Goal: Task Accomplishment & Management: Complete application form

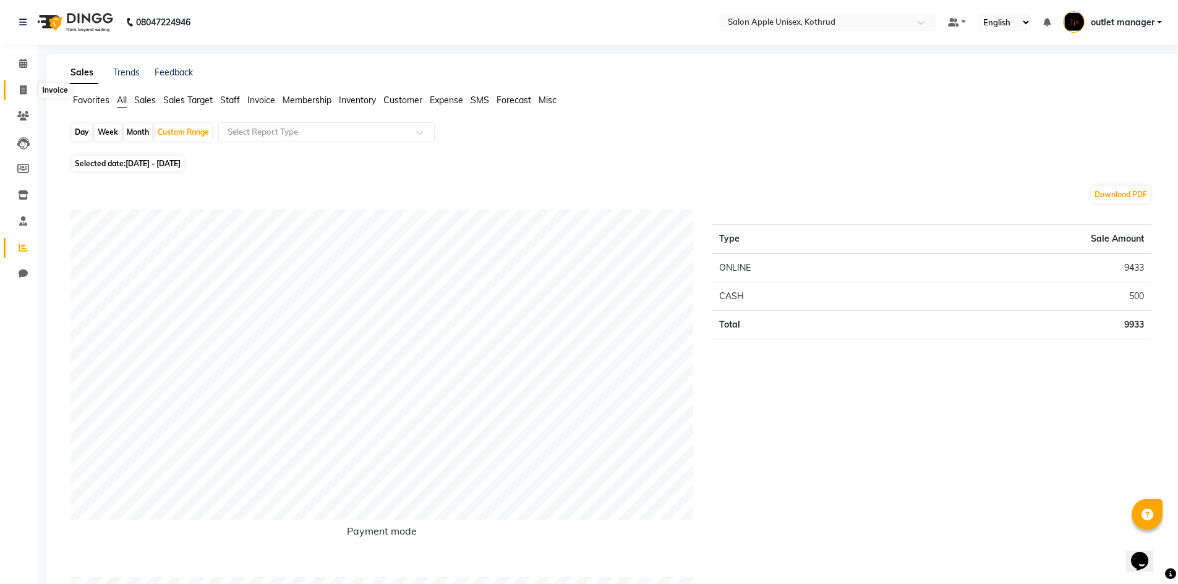
click at [20, 87] on icon at bounding box center [23, 89] width 7 height 9
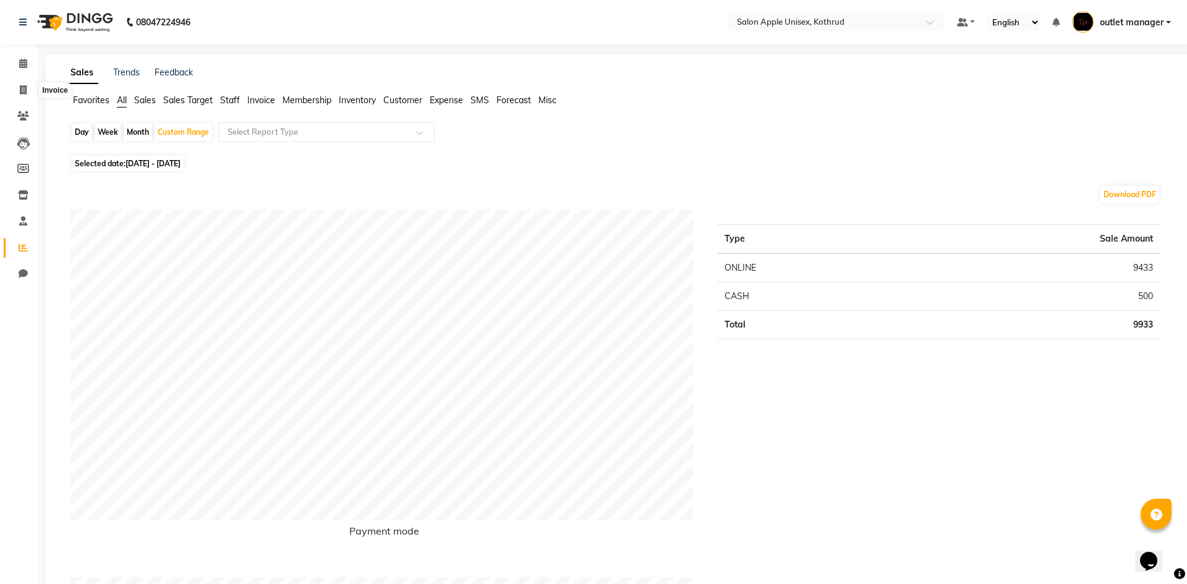
select select "service"
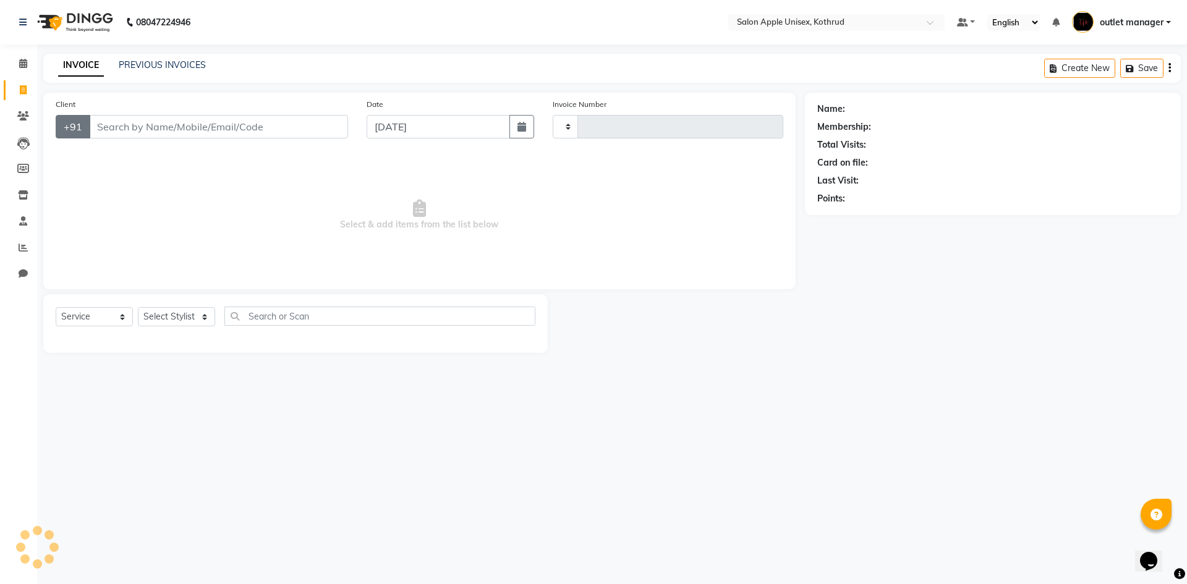
type input "1003"
select select "139"
click at [138, 132] on input "Client" at bounding box center [218, 126] width 259 height 23
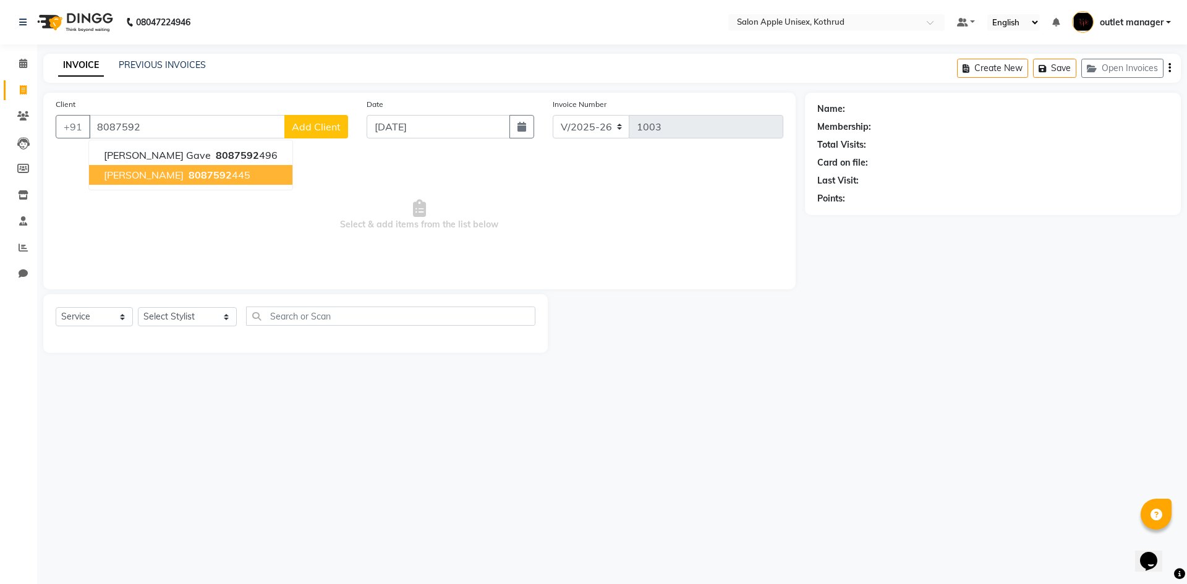
click at [130, 176] on span "[PERSON_NAME]" at bounding box center [144, 175] width 80 height 12
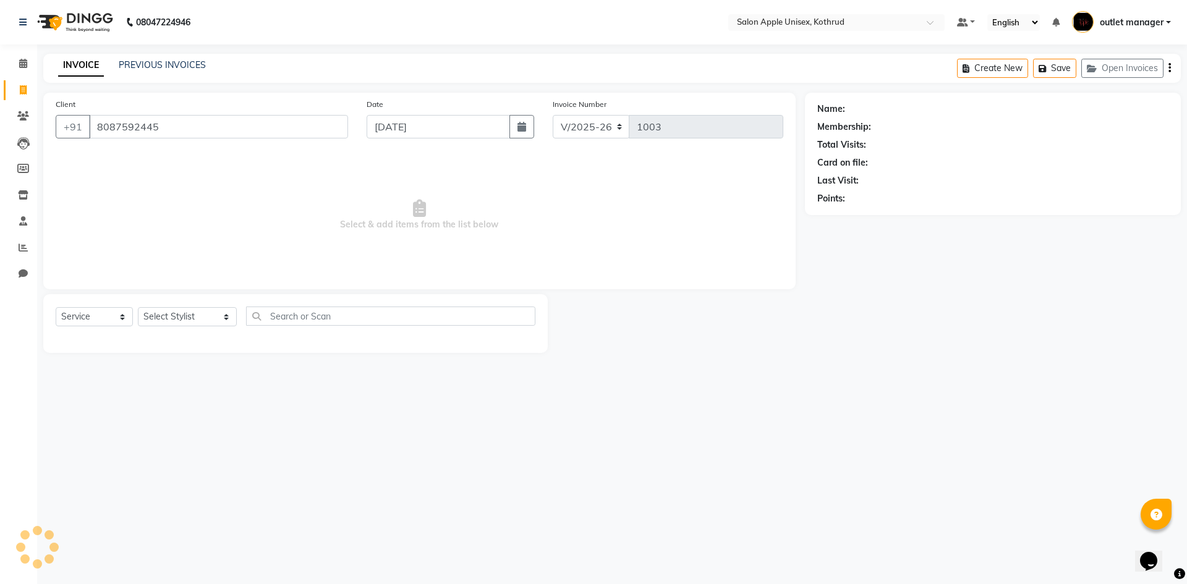
type input "8087592445"
select select "1: Object"
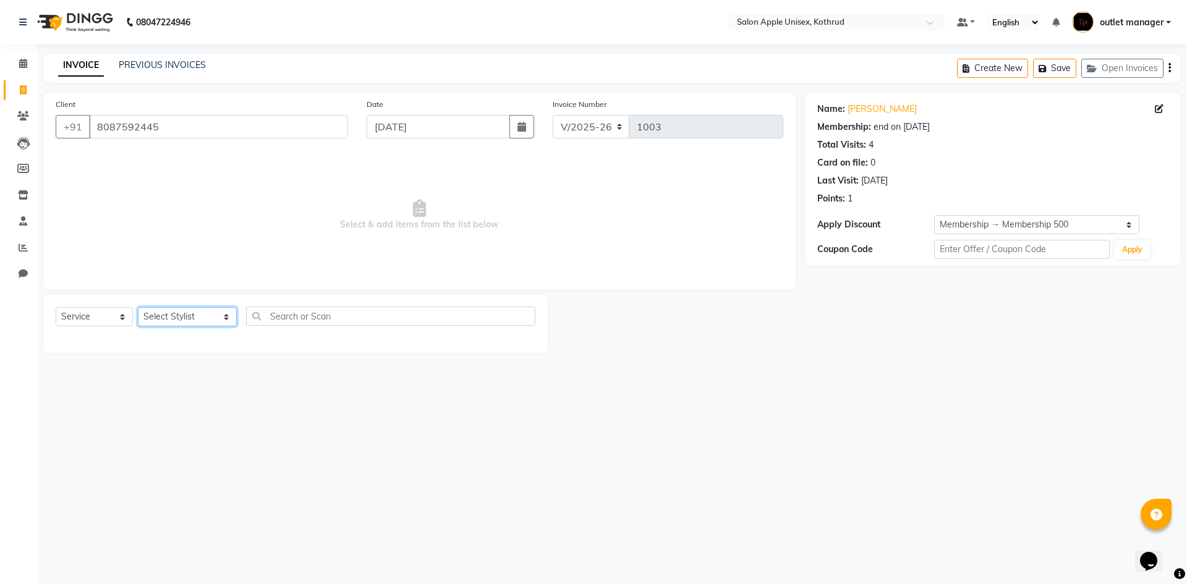
click at [207, 323] on select "Select Stylist [PERSON_NAME] [PERSON_NAME] [PERSON_NAME] outlet manager [PERSON…" at bounding box center [187, 316] width 99 height 19
select select "83558"
click at [138, 307] on select "Select Stylist [PERSON_NAME] [PERSON_NAME] [PERSON_NAME] outlet manager [PERSON…" at bounding box center [187, 316] width 99 height 19
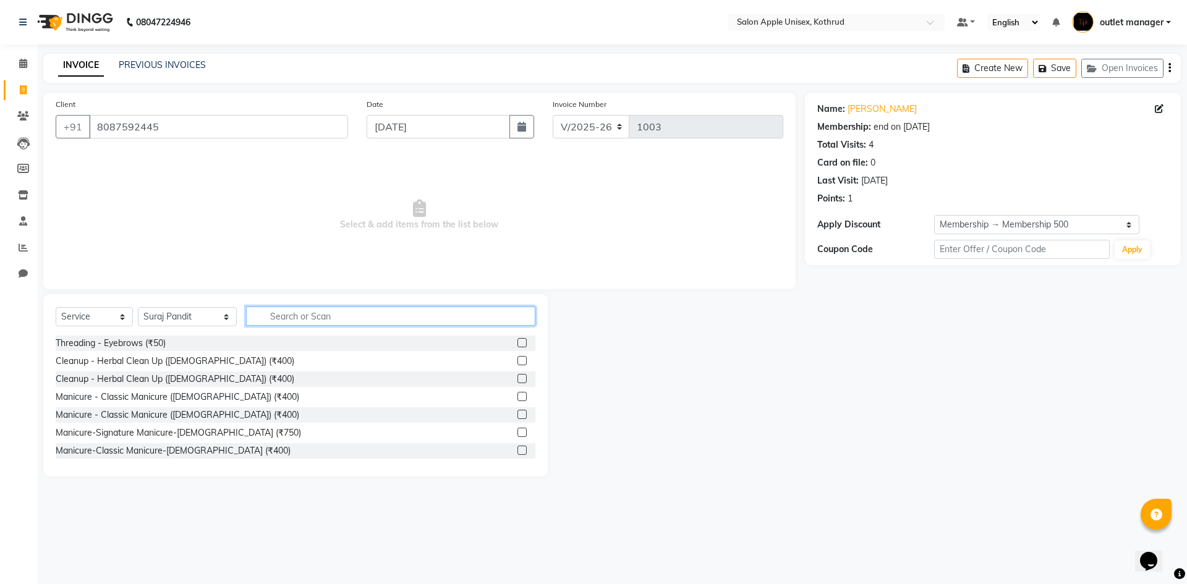
click at [299, 316] on input "text" at bounding box center [390, 316] width 289 height 19
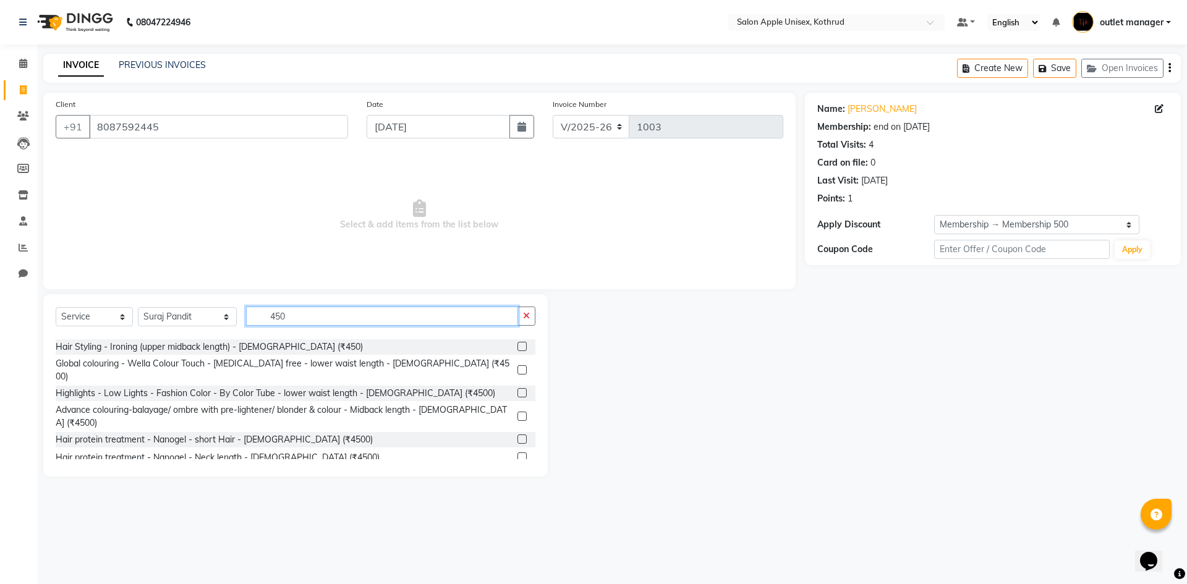
scroll to position [185, 0]
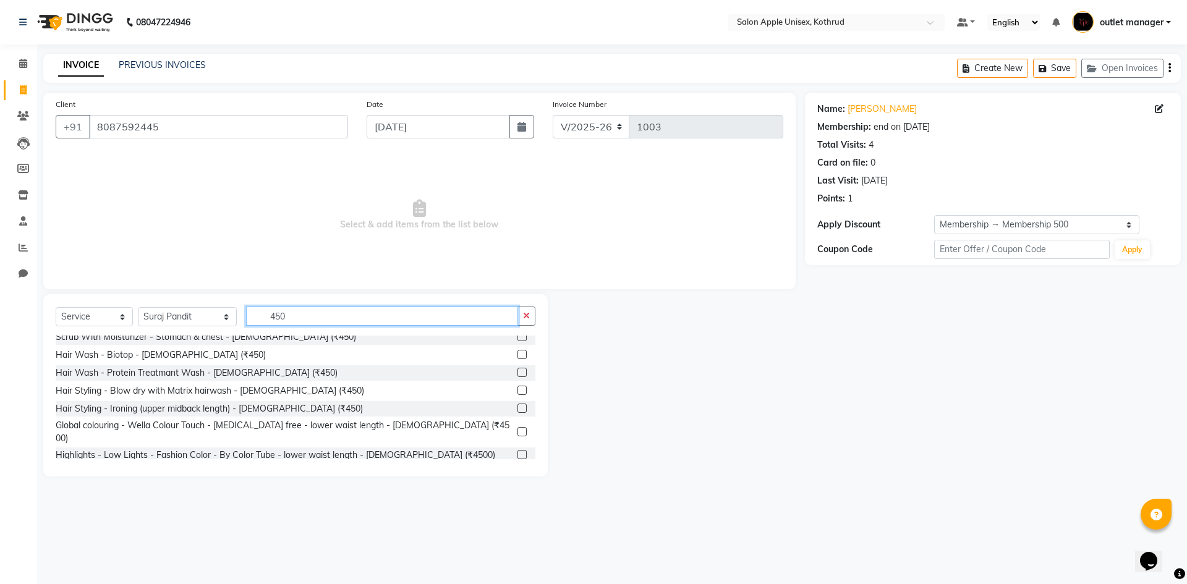
type input "450"
click at [517, 372] on label at bounding box center [521, 372] width 9 height 9
click at [517, 372] on input "checkbox" at bounding box center [521, 373] width 8 height 8
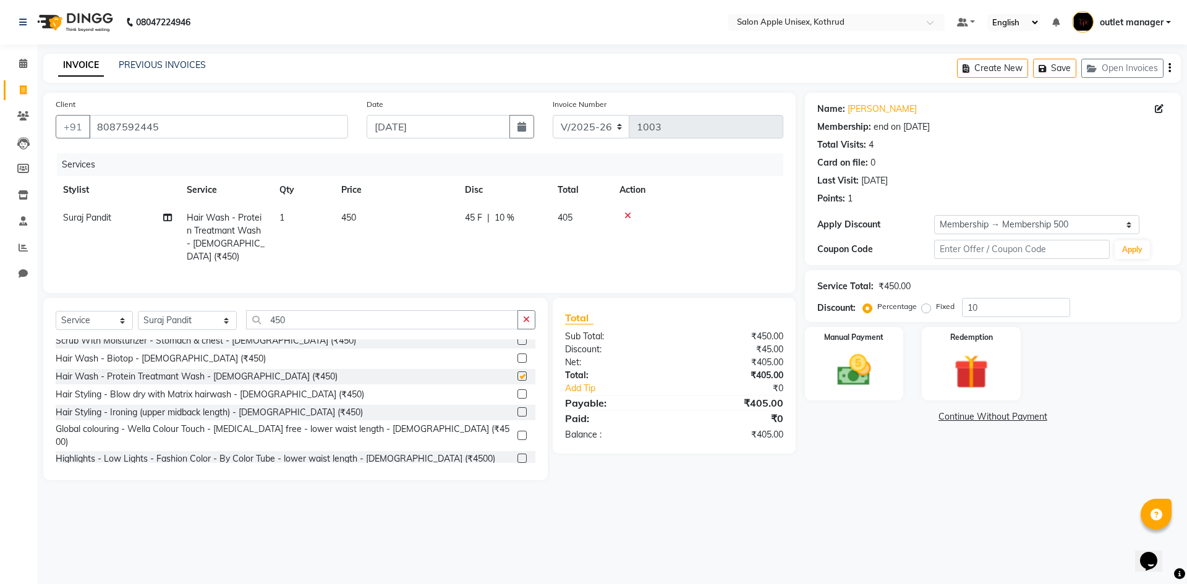
checkbox input "false"
click at [889, 358] on div "Manual Payment" at bounding box center [853, 364] width 103 height 76
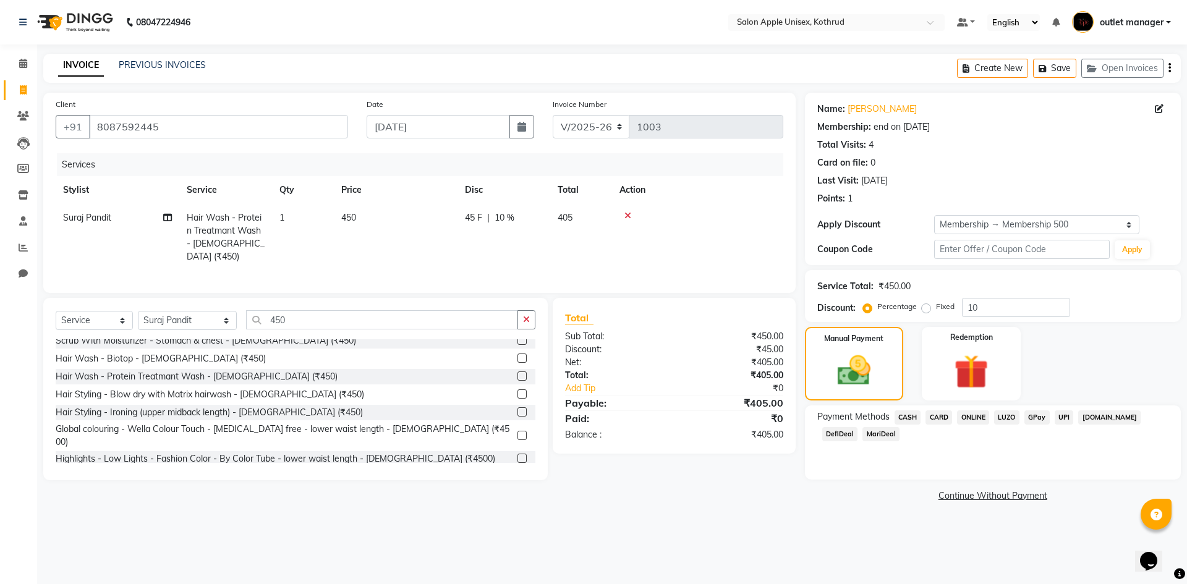
click at [911, 419] on span "CASH" at bounding box center [907, 417] width 27 height 14
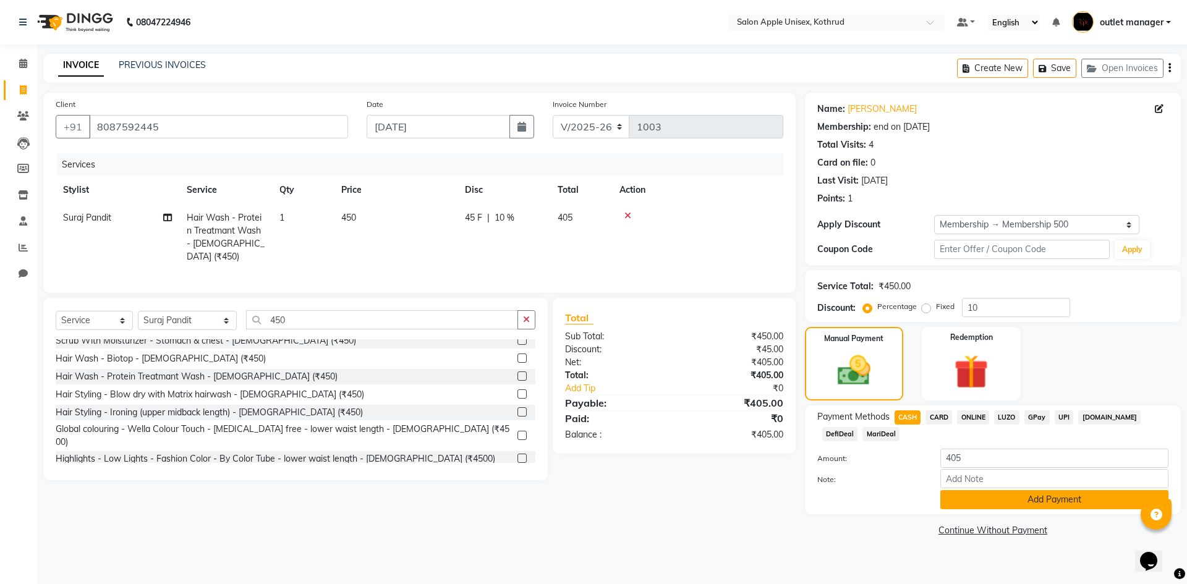
click at [1037, 501] on button "Add Payment" at bounding box center [1054, 499] width 228 height 19
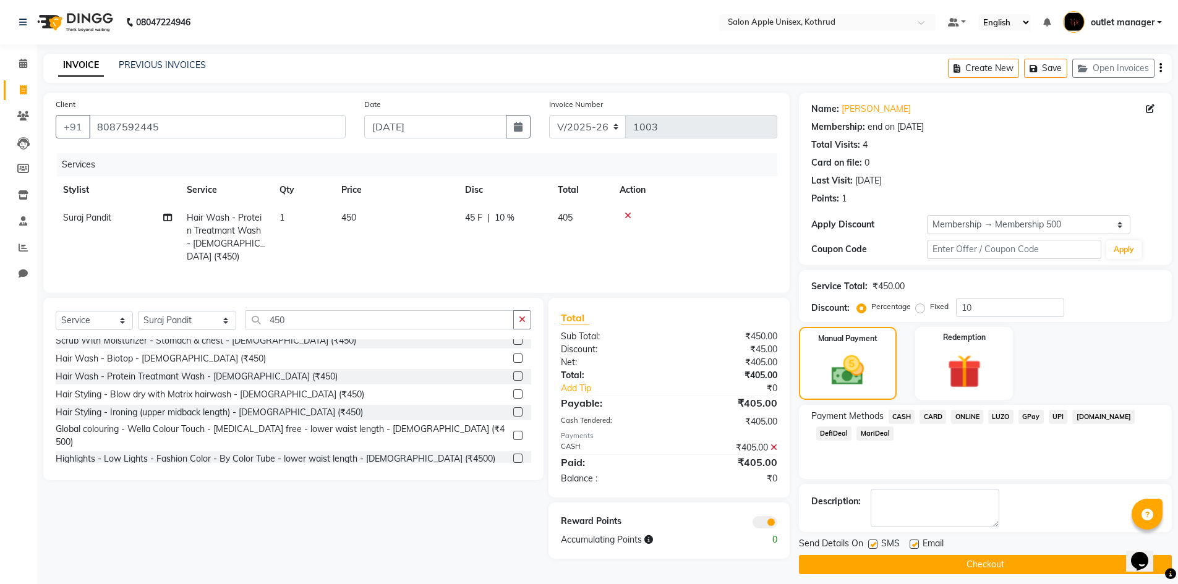
click at [902, 410] on span "CASH" at bounding box center [901, 417] width 27 height 14
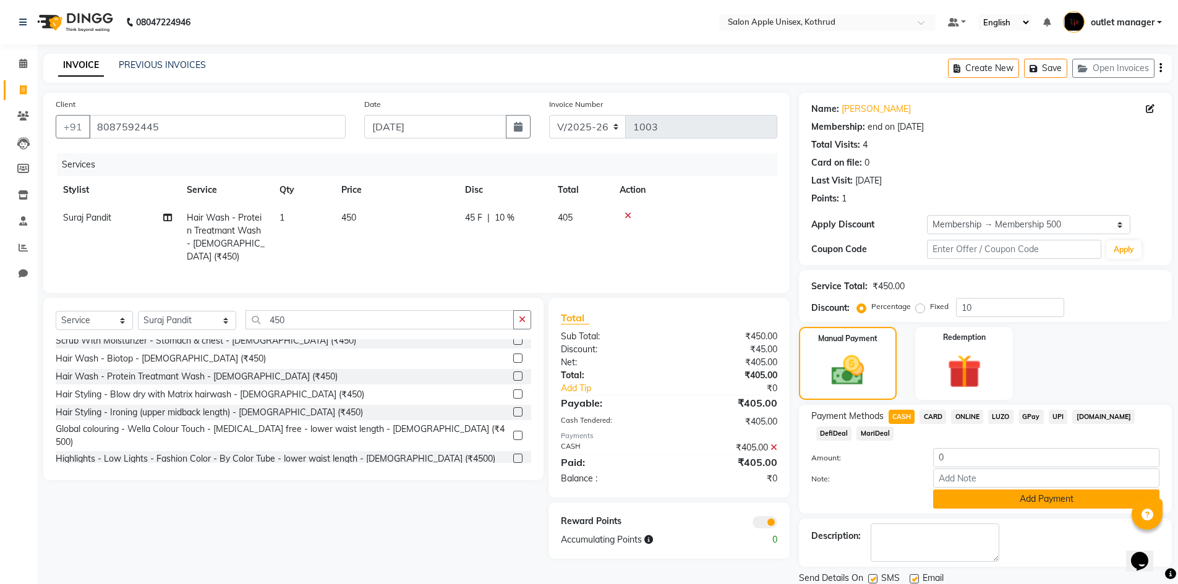
click at [1006, 504] on button "Add Payment" at bounding box center [1046, 499] width 226 height 19
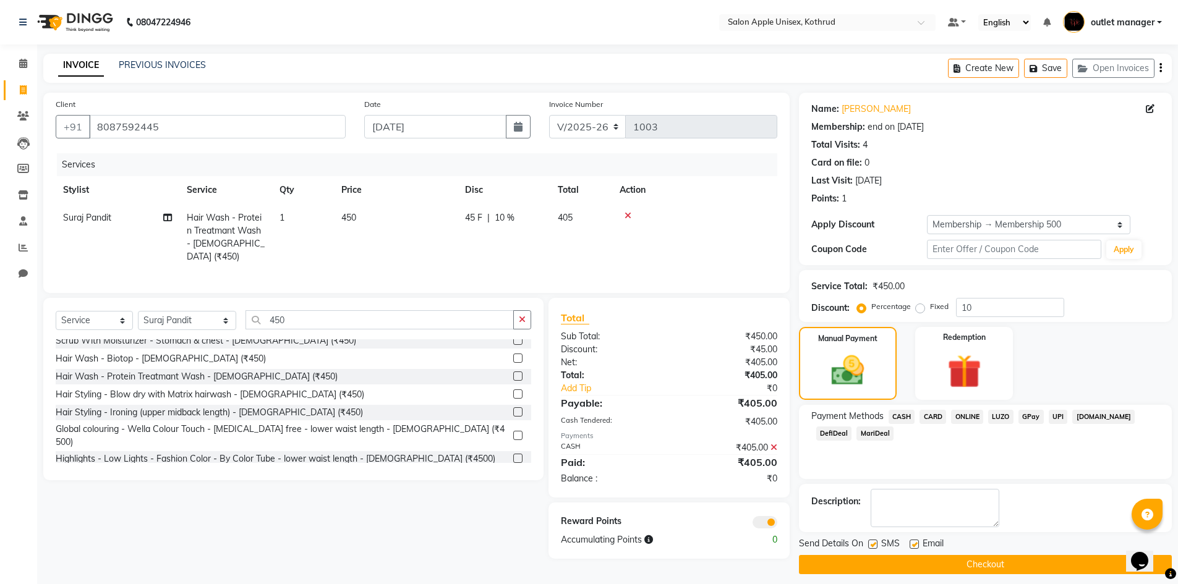
click at [1022, 563] on button "Checkout" at bounding box center [985, 564] width 373 height 19
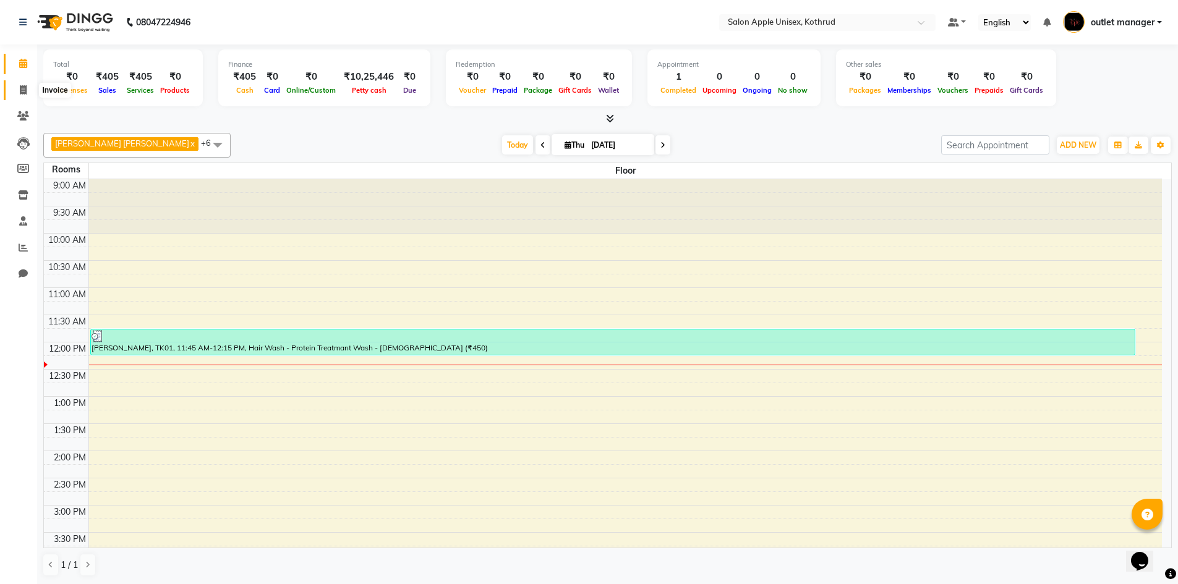
click at [27, 90] on icon at bounding box center [23, 89] width 7 height 9
select select "139"
select select "service"
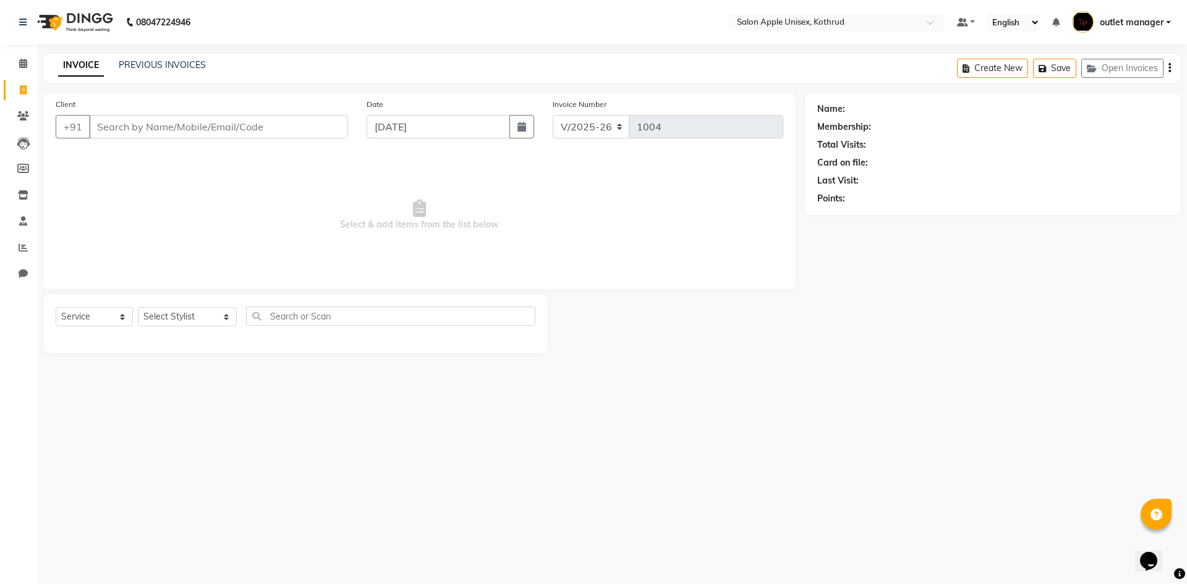
click at [88, 80] on div "INVOICE PREVIOUS INVOICES Create New Save Open Invoices" at bounding box center [611, 68] width 1137 height 29
click at [27, 55] on link "Calendar" at bounding box center [19, 64] width 30 height 20
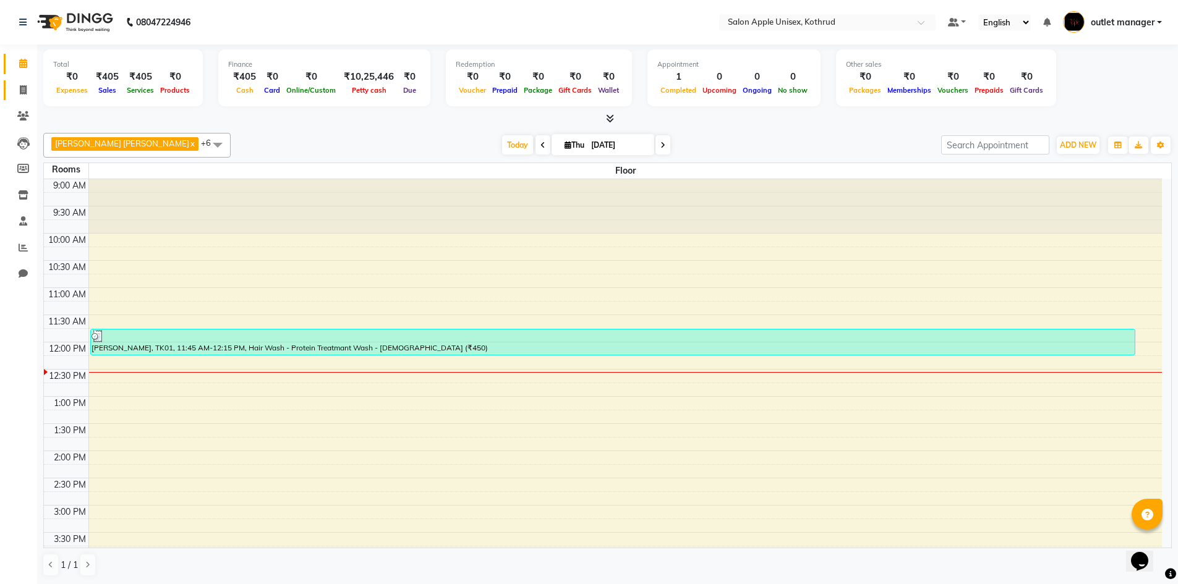
click at [28, 82] on link "Invoice" at bounding box center [19, 90] width 30 height 20
select select "service"
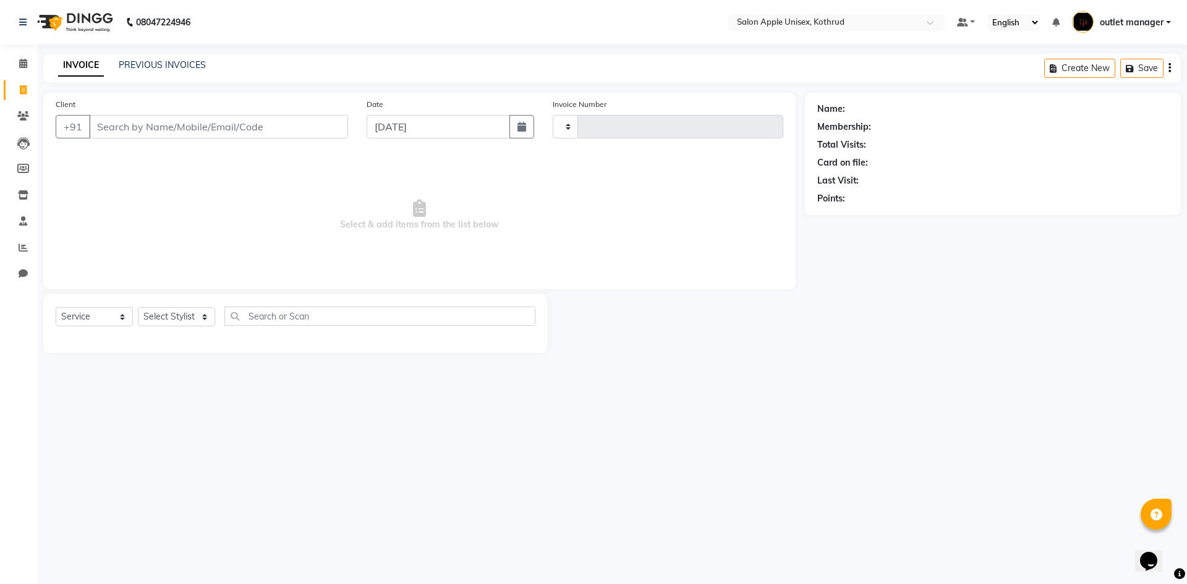
type input "1004"
click at [124, 70] on div "PREVIOUS INVOICES" at bounding box center [162, 65] width 87 height 13
select select "139"
click at [143, 62] on link "PREVIOUS INVOICES" at bounding box center [162, 64] width 87 height 11
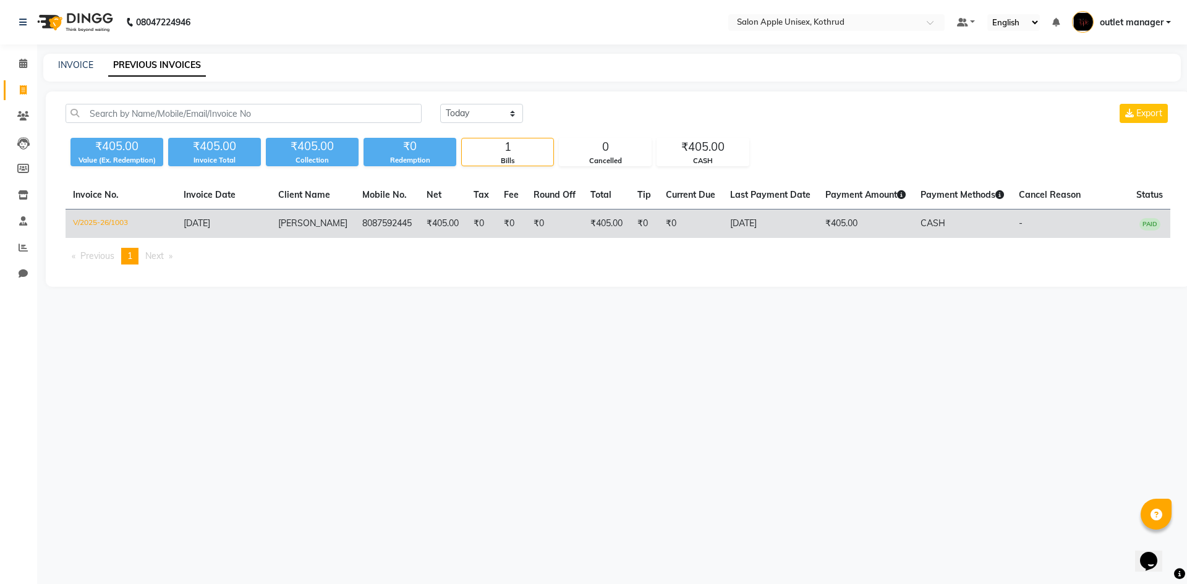
click at [315, 218] on span "[PERSON_NAME]" at bounding box center [312, 223] width 69 height 11
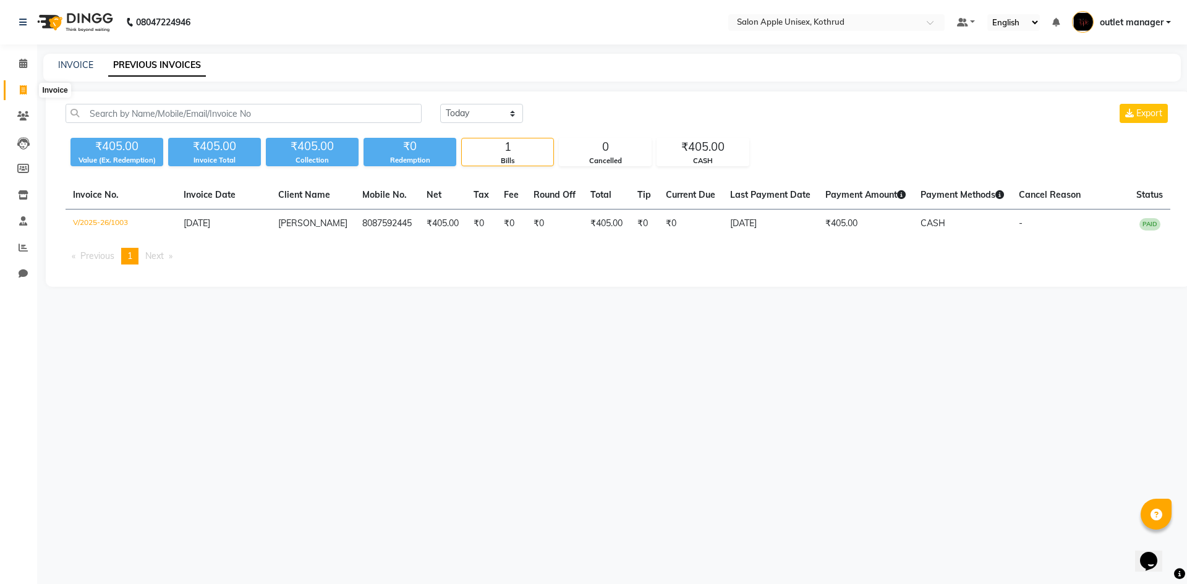
click at [30, 88] on span at bounding box center [23, 90] width 22 height 14
select select "service"
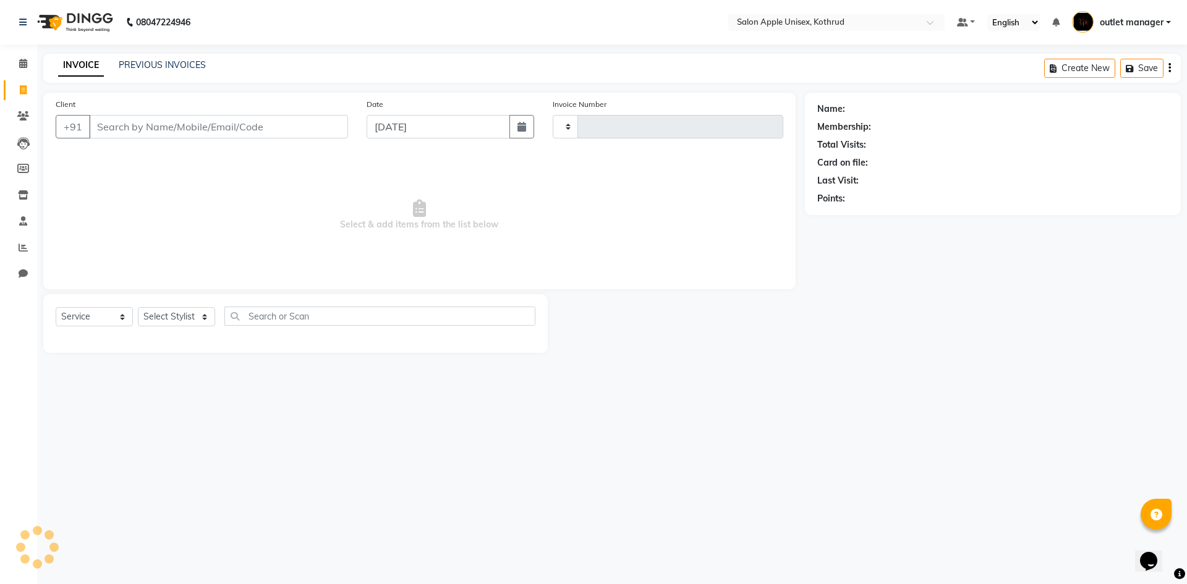
type input "1004"
select select "139"
click at [192, 133] on input "Client" at bounding box center [218, 126] width 259 height 23
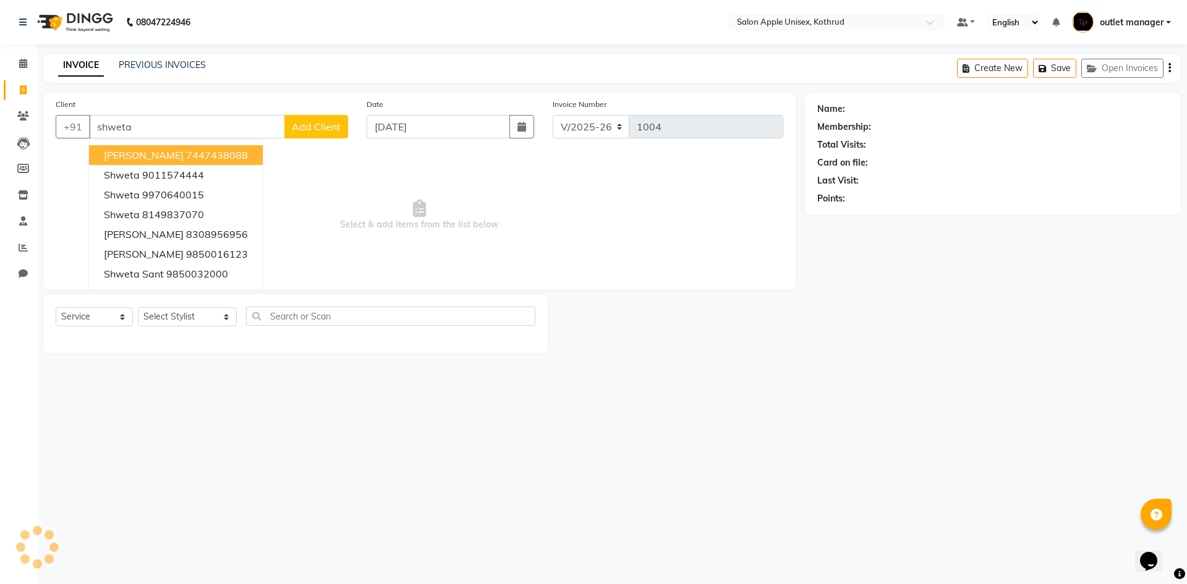
click at [201, 153] on ngb-highlight "7447438088" at bounding box center [217, 155] width 62 height 12
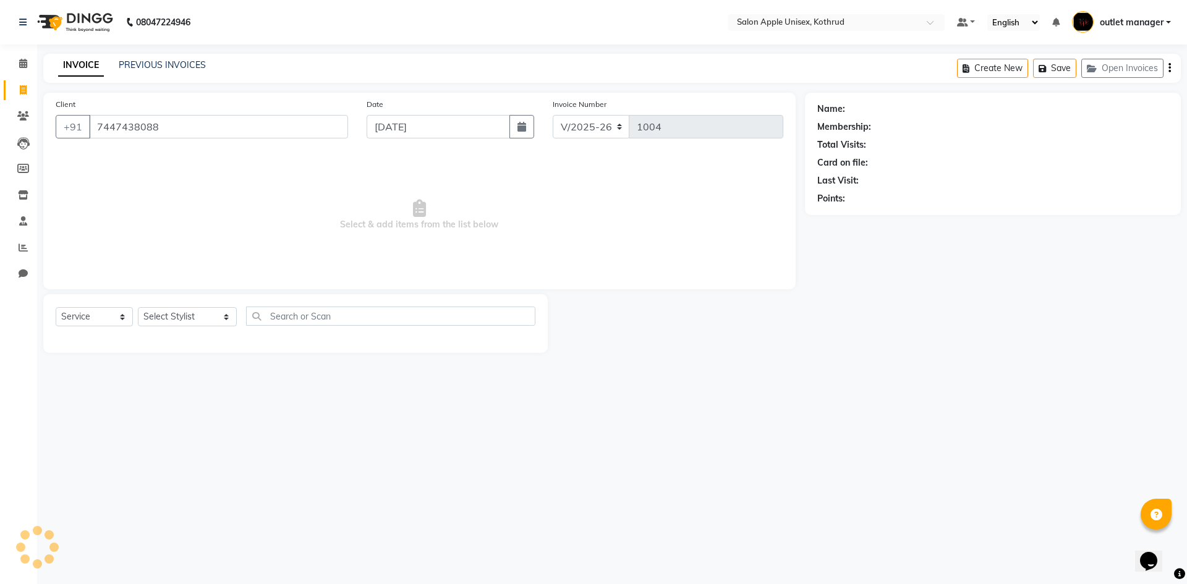
type input "7447438088"
drag, startPoint x: 186, startPoint y: 126, endPoint x: 43, endPoint y: 129, distance: 143.4
click at [43, 129] on div "Client +91 7447438088 Date 04-09-2025 Invoice Number V/2025 V/2025-26 1004 Sele…" at bounding box center [419, 223] width 771 height 260
type input "shweta"
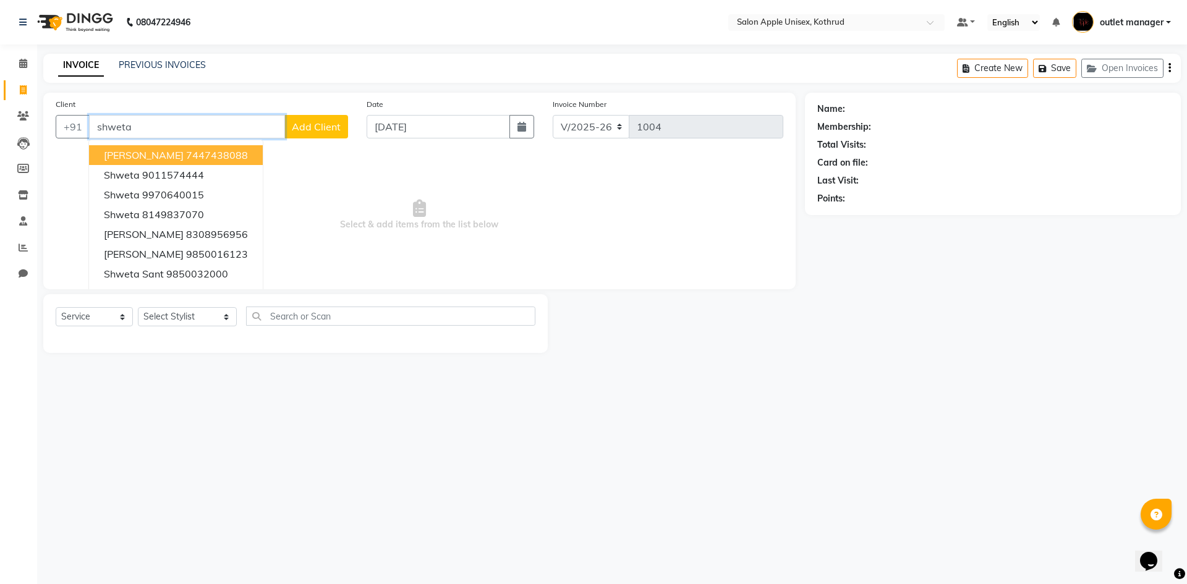
drag, startPoint x: 168, startPoint y: 124, endPoint x: 36, endPoint y: 115, distance: 131.4
click at [36, 115] on div "Client +91 shweta shweta Dhavale 7447438088 Shweta 9011574444 Shweta 9970640015…" at bounding box center [419, 223] width 771 height 260
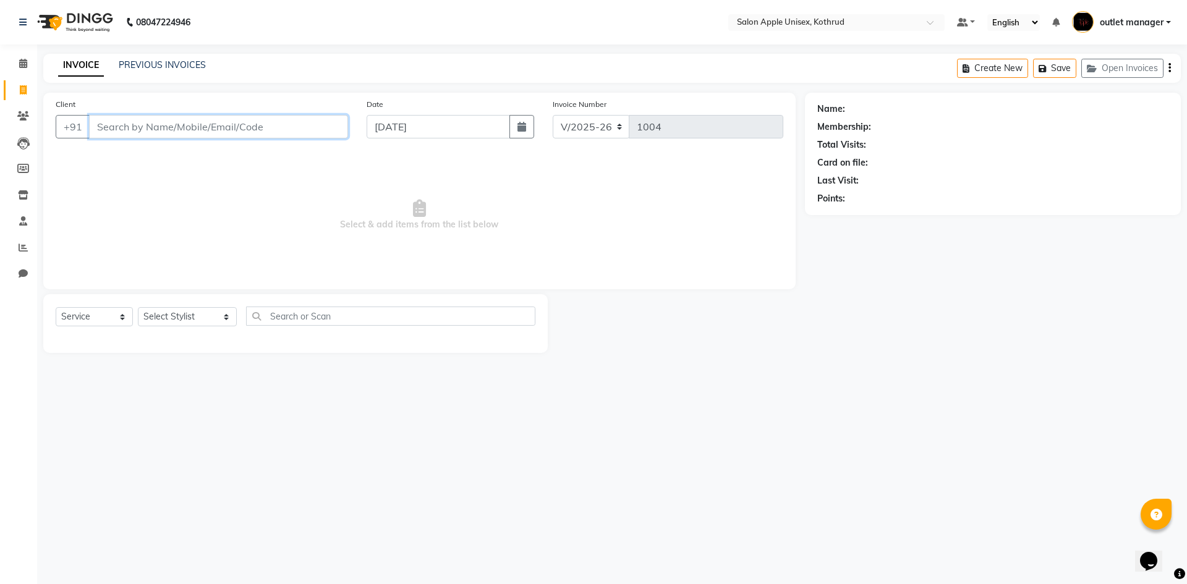
click at [163, 130] on input "Client" at bounding box center [218, 126] width 259 height 23
type input "7218840648"
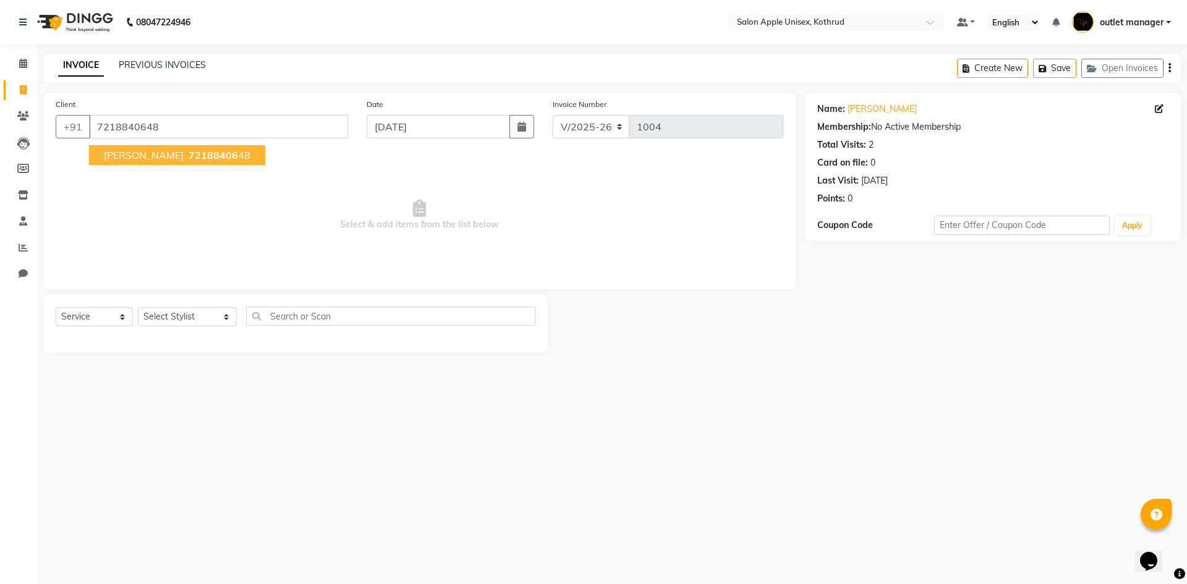
click at [189, 158] on span "72188406" at bounding box center [213, 155] width 49 height 12
click at [869, 104] on link "Shwata" at bounding box center [882, 109] width 69 height 13
drag, startPoint x: 193, startPoint y: 123, endPoint x: 8, endPoint y: 126, distance: 185.5
click at [8, 126] on app-home "08047224946 Select Location × Salon Apple Unisex, Kothrud Default Panel My Pane…" at bounding box center [593, 186] width 1187 height 372
click at [185, 316] on select "Select Stylist [PERSON_NAME] [PERSON_NAME] [PERSON_NAME] outlet manager [PERSON…" at bounding box center [187, 316] width 99 height 19
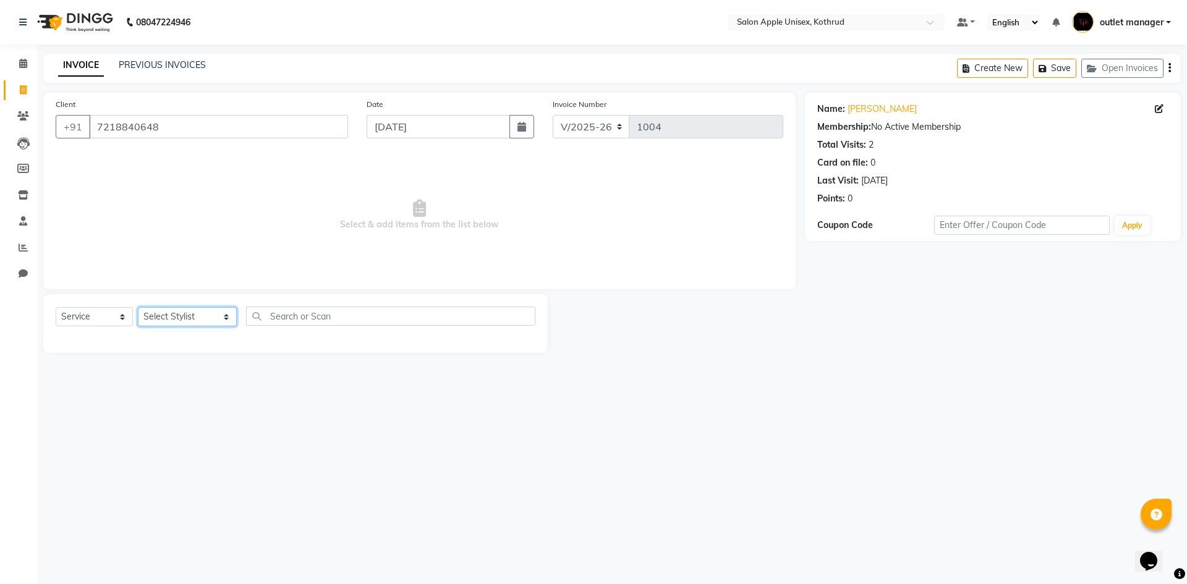
select select "83558"
click at [138, 307] on select "Select Stylist [PERSON_NAME] [PERSON_NAME] [PERSON_NAME] outlet manager [PERSON…" at bounding box center [187, 316] width 99 height 19
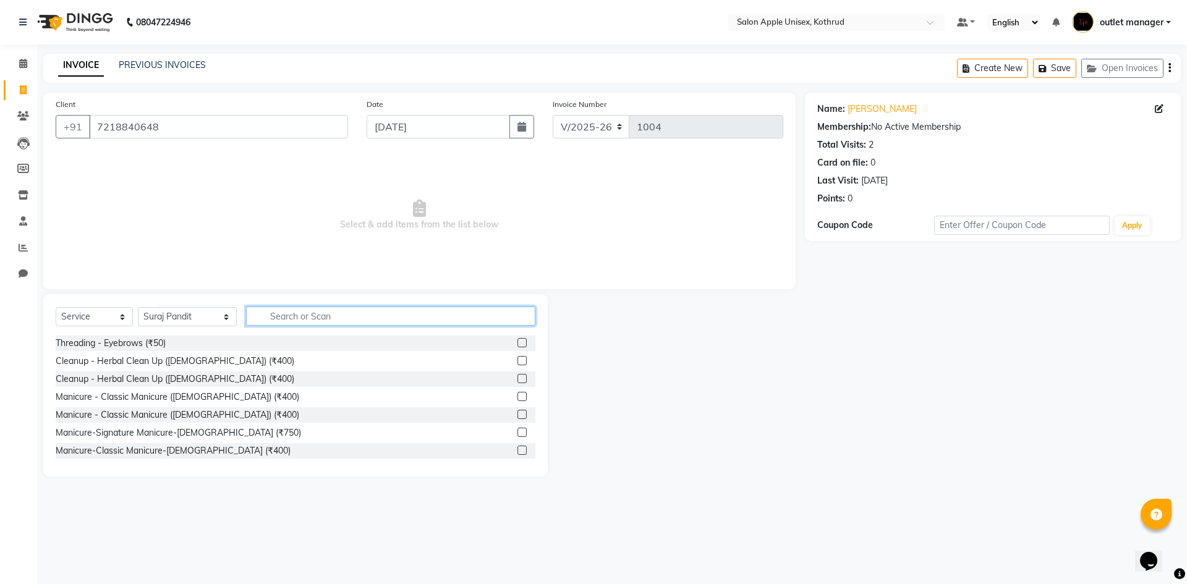
click at [313, 314] on input "text" at bounding box center [390, 316] width 289 height 19
drag, startPoint x: 171, startPoint y: 129, endPoint x: 20, endPoint y: 122, distance: 150.4
click at [20, 122] on app-home "08047224946 Select Location × Salon Apple Unisex, Kothrud Default Panel My Pane…" at bounding box center [593, 247] width 1187 height 495
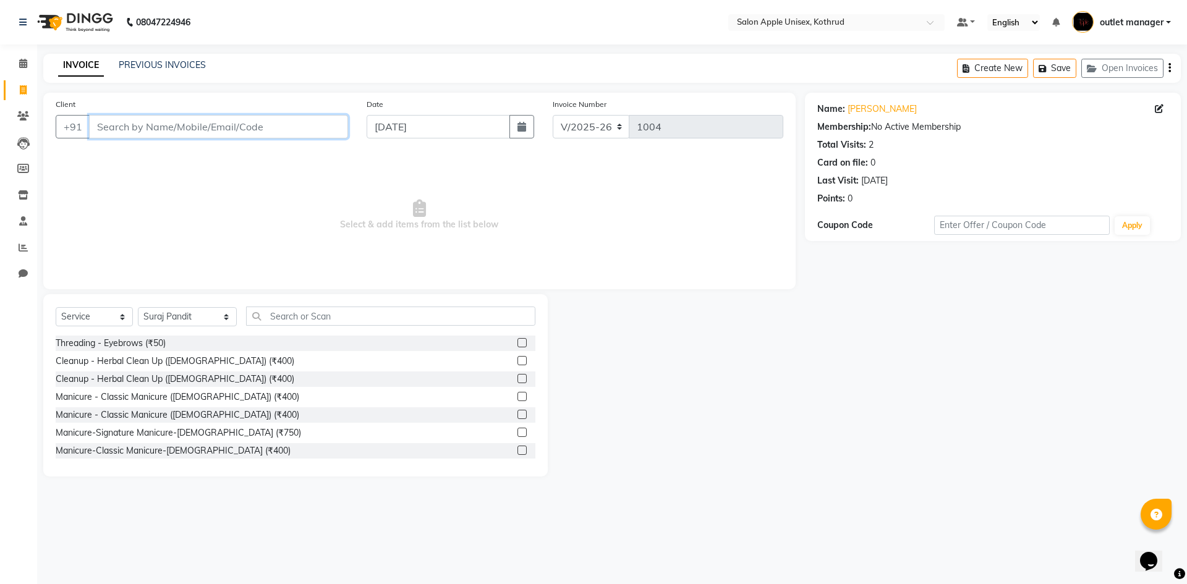
click at [147, 126] on input "Client" at bounding box center [218, 126] width 259 height 23
click at [176, 121] on input "Client" at bounding box center [218, 126] width 259 height 23
click at [181, 132] on input "Client" at bounding box center [218, 126] width 259 height 23
click at [371, 320] on input "text" at bounding box center [390, 316] width 289 height 19
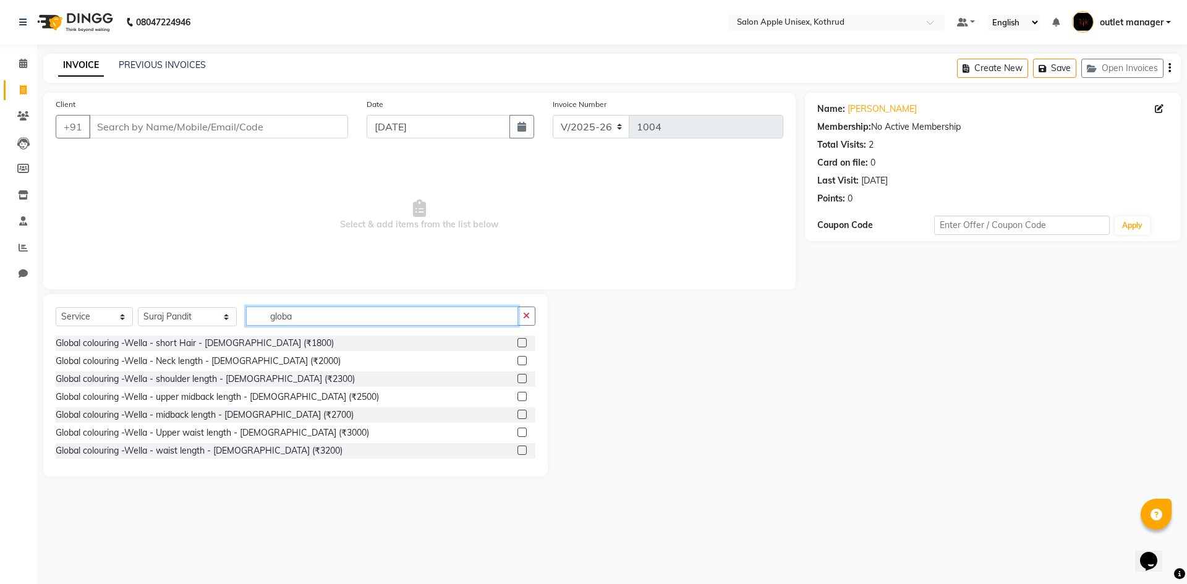
type input "global"
drag, startPoint x: 291, startPoint y: 317, endPoint x: 210, endPoint y: 310, distance: 81.3
click at [214, 316] on div "Select Service Product Membership Package Voucher Prepaid Gift Card Select Styl…" at bounding box center [296, 321] width 480 height 29
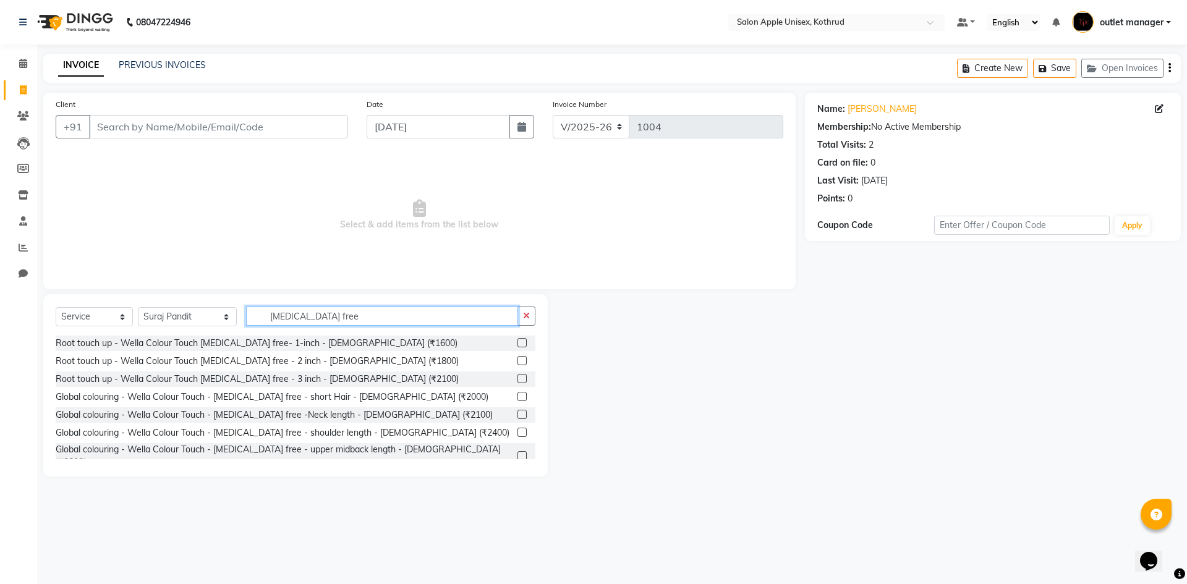
scroll to position [62, 0]
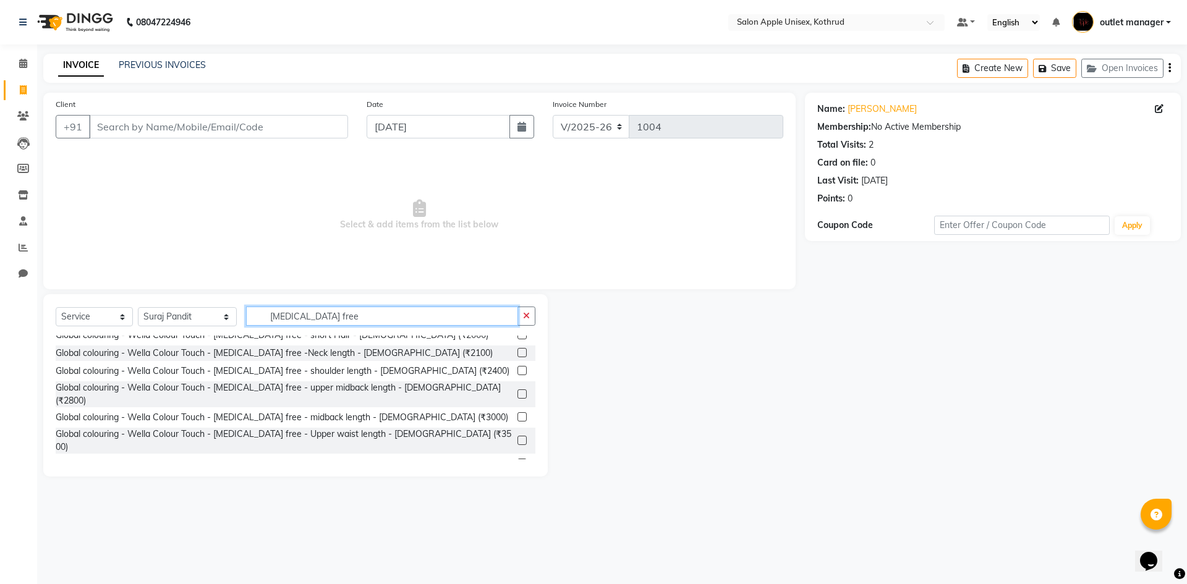
type input "ammonia free"
click at [517, 412] on label at bounding box center [521, 416] width 9 height 9
click at [517, 414] on input "checkbox" at bounding box center [521, 418] width 8 height 8
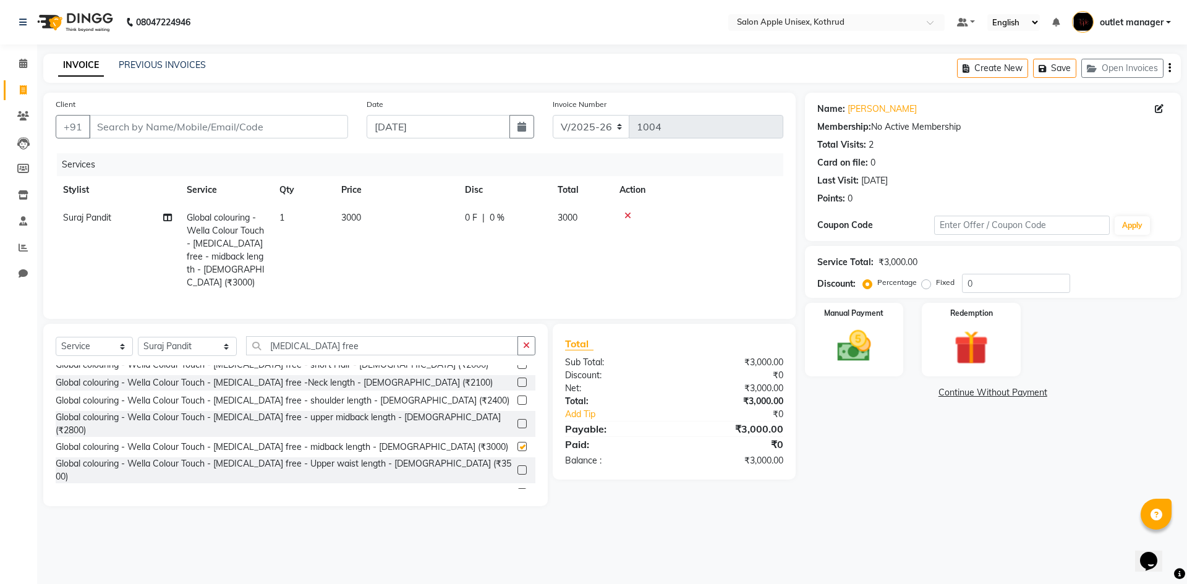
checkbox input "false"
click at [370, 332] on div "Select Service Product Membership Package Voucher Prepaid Gift Card Select Styl…" at bounding box center [295, 415] width 504 height 182
drag, startPoint x: 357, startPoint y: 340, endPoint x: 180, endPoint y: 335, distance: 176.9
click at [180, 336] on div "Select Service Product Membership Package Voucher Prepaid Gift Card Select Styl…" at bounding box center [296, 350] width 480 height 29
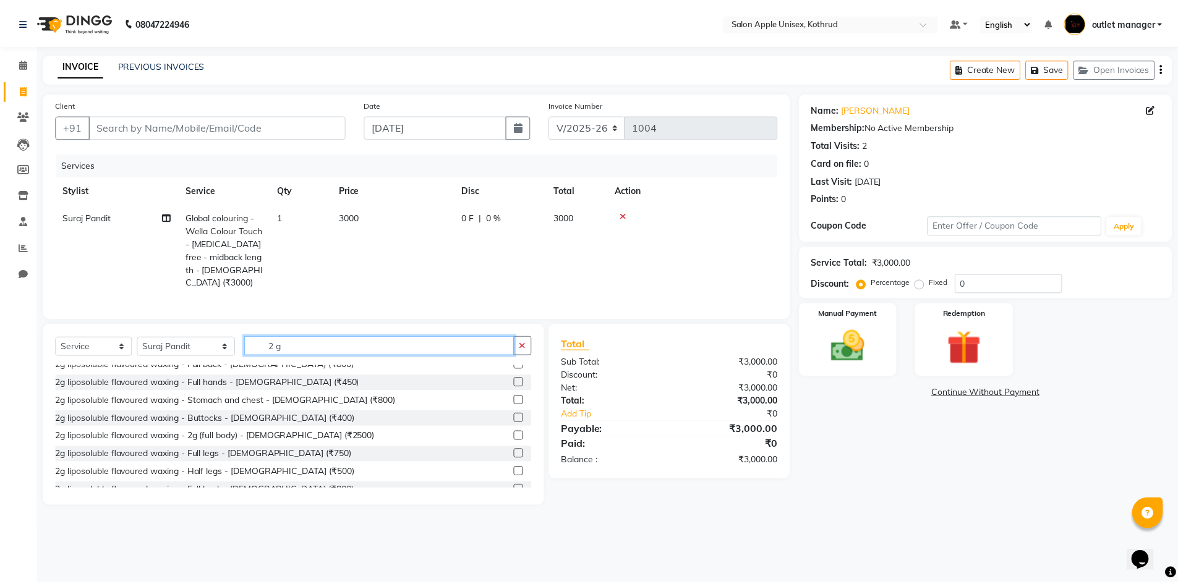
scroll to position [0, 0]
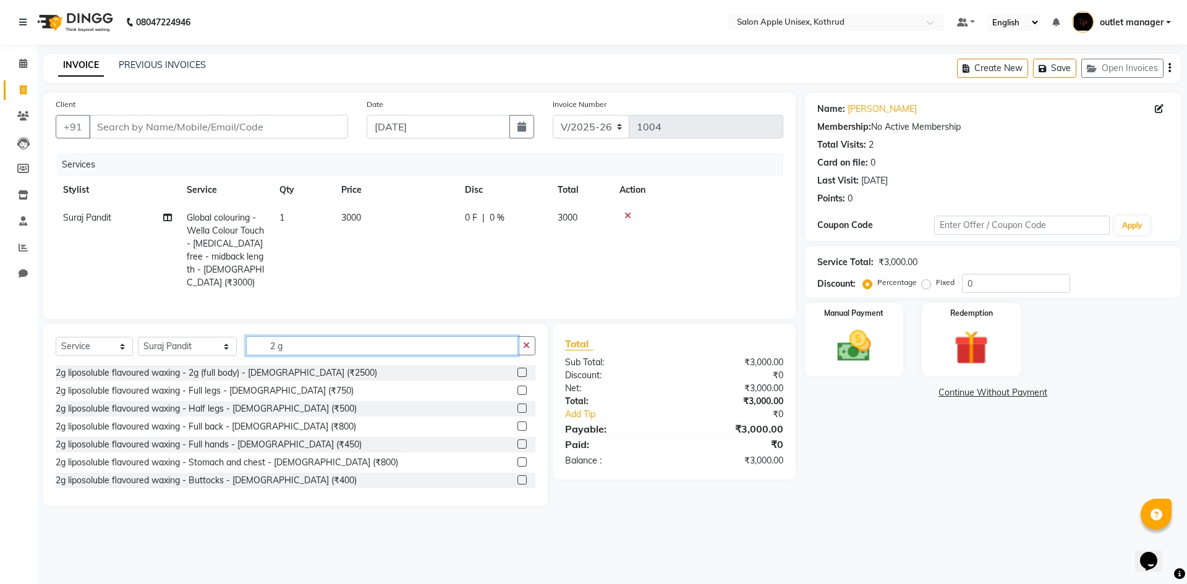
type input "2 g"
click at [517, 441] on label at bounding box center [521, 444] width 9 height 9
click at [517, 441] on input "checkbox" at bounding box center [521, 445] width 8 height 8
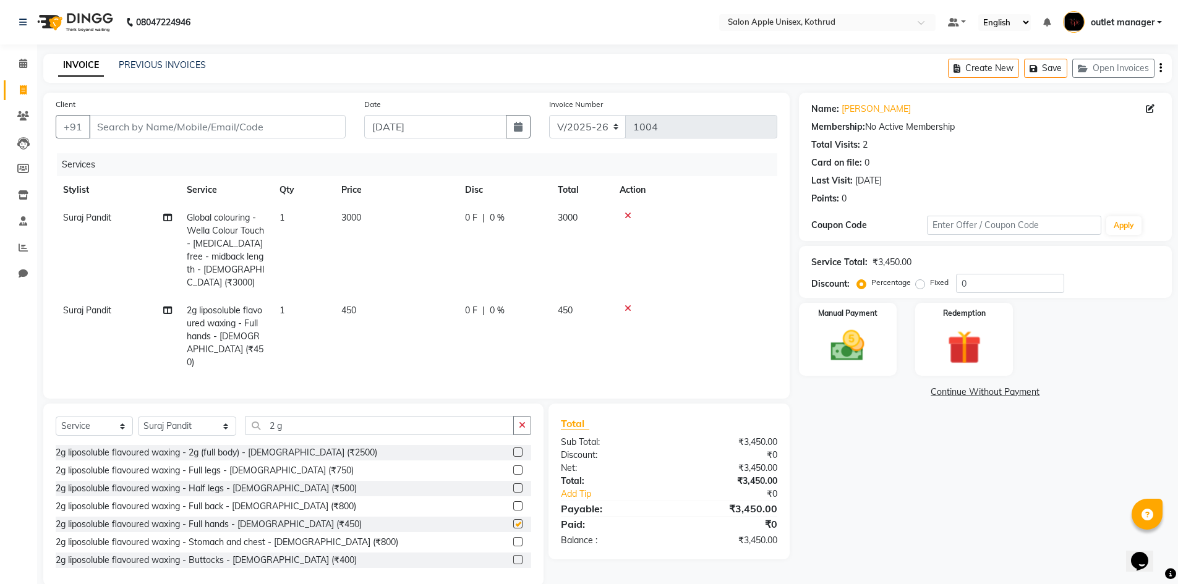
checkbox input "false"
click at [114, 116] on input "Client" at bounding box center [217, 126] width 257 height 23
click at [323, 130] on input "Client" at bounding box center [217, 126] width 257 height 23
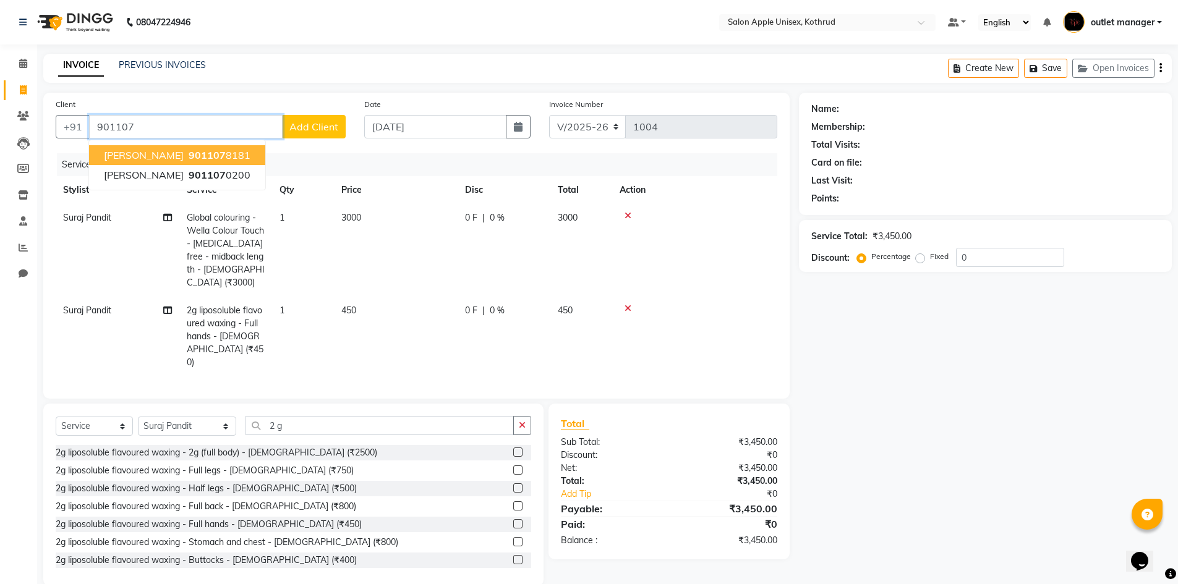
click at [223, 153] on span "901107" at bounding box center [207, 155] width 37 height 12
type input "9011078181"
select select "1: Object"
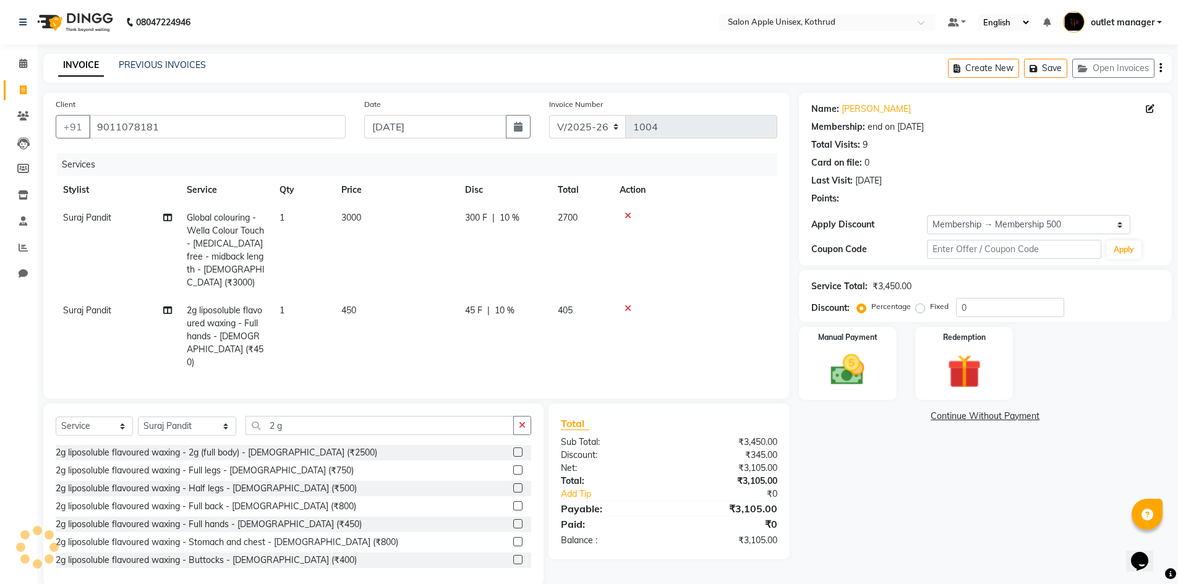
type input "10"
click at [838, 337] on label "Manual Payment" at bounding box center [848, 337] width 62 height 12
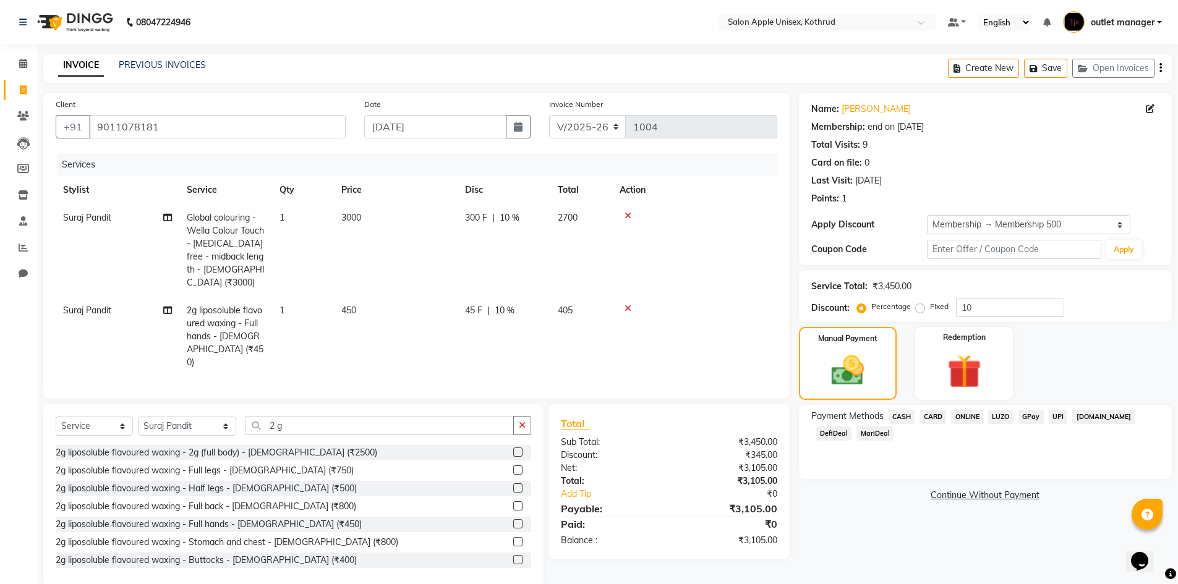
click at [929, 409] on div "Payment Methods CASH CARD ONLINE LUZO GPay UPI Deal.mu DefiDeal MariDeal" at bounding box center [985, 442] width 373 height 74
click at [932, 416] on span "CARD" at bounding box center [932, 417] width 27 height 14
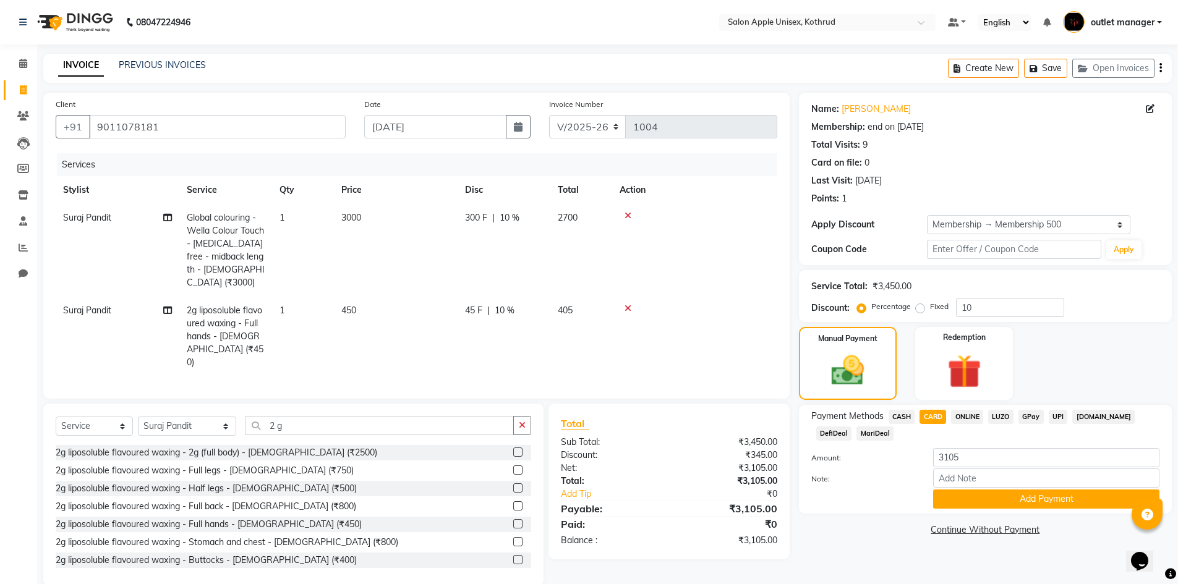
click at [982, 468] on div "Amount: 3105" at bounding box center [985, 458] width 367 height 21
click at [982, 461] on input "3105" at bounding box center [1046, 457] width 226 height 19
type input "3"
type input "3000"
click at [1021, 501] on button "Add Payment" at bounding box center [1046, 499] width 226 height 19
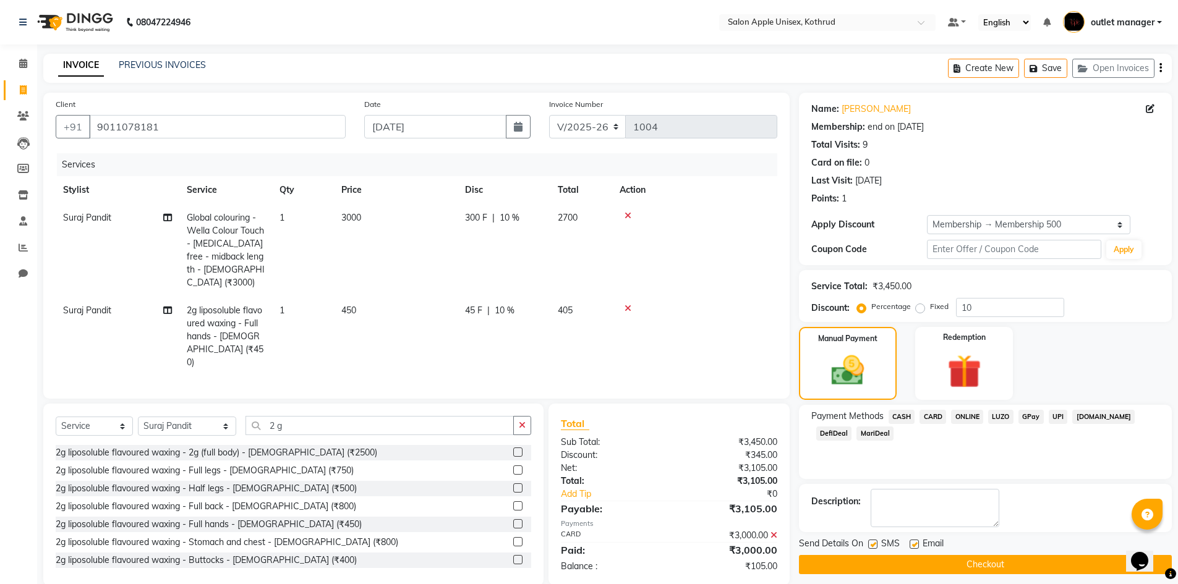
click at [973, 419] on span "ONLINE" at bounding box center [967, 417] width 32 height 14
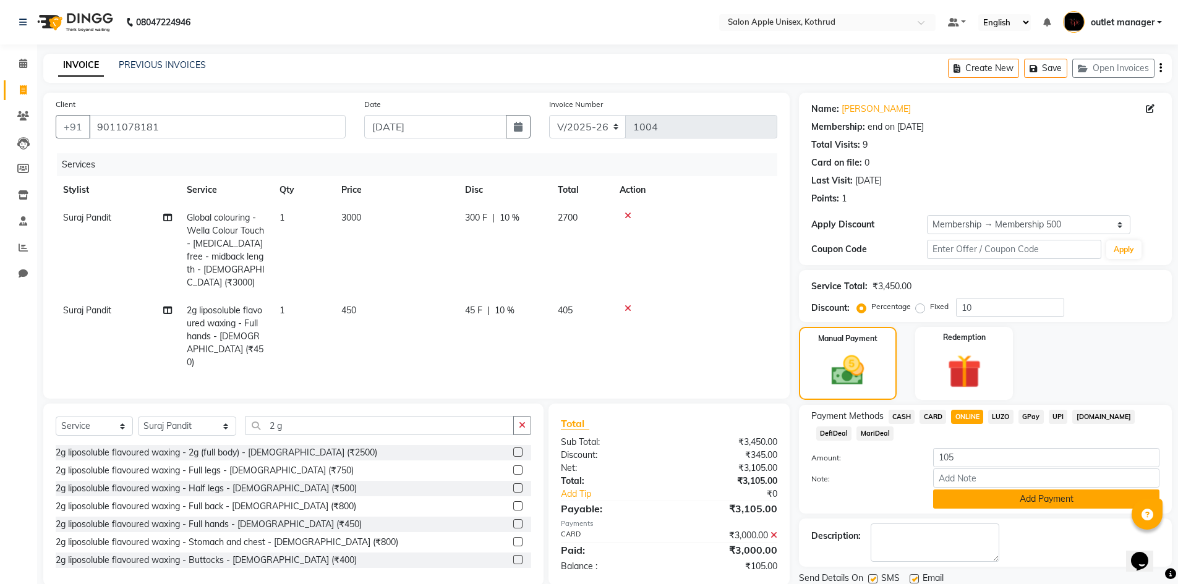
click at [1046, 497] on button "Add Payment" at bounding box center [1046, 499] width 226 height 19
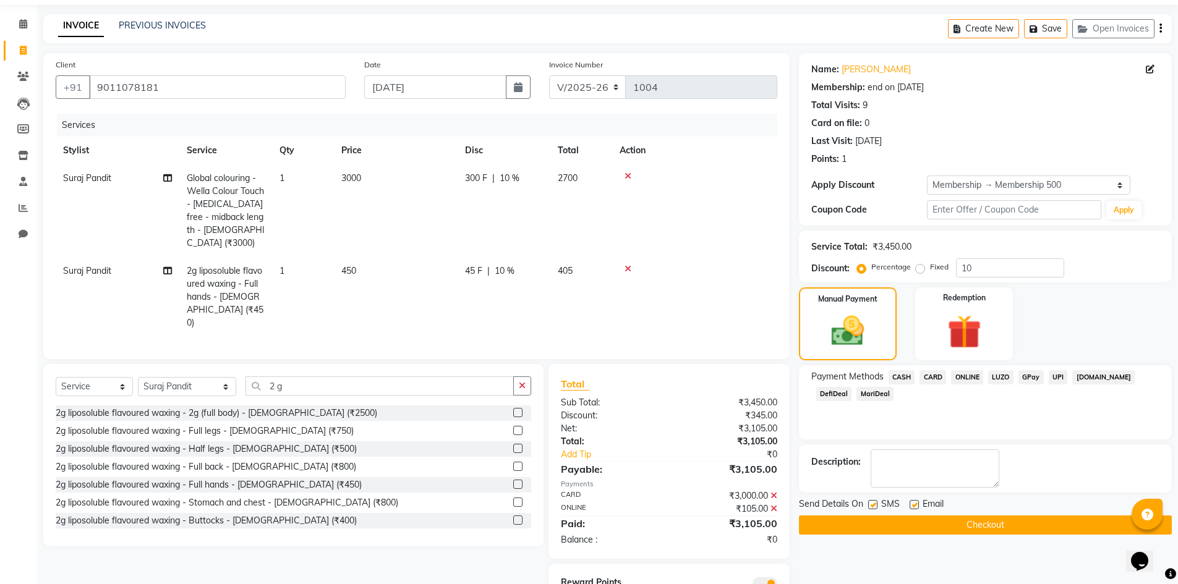
scroll to position [77, 0]
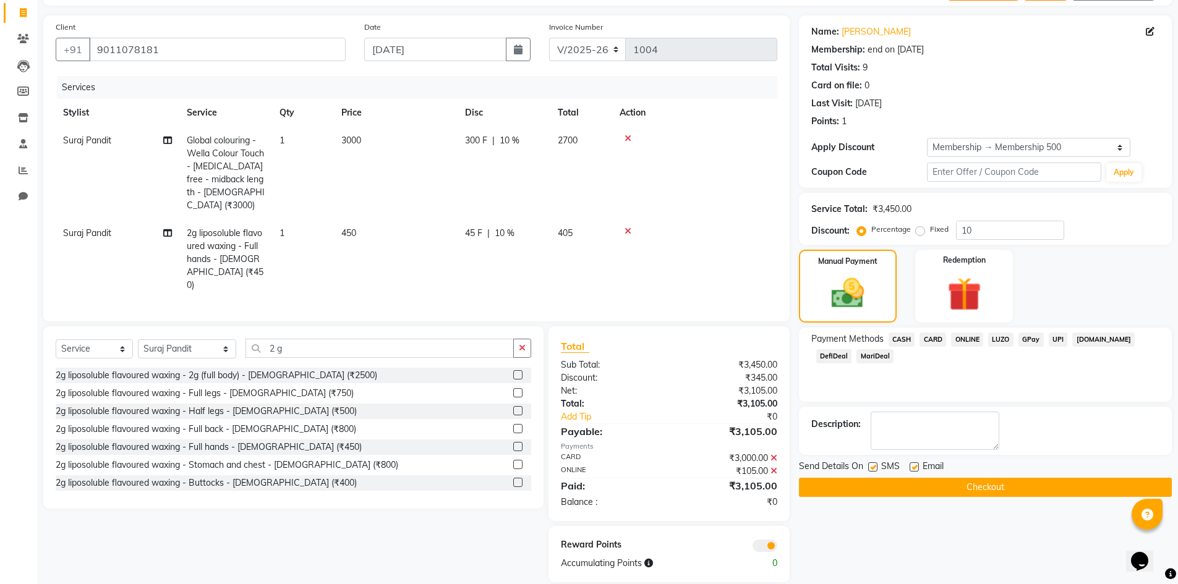
click at [982, 489] on button "Checkout" at bounding box center [985, 487] width 373 height 19
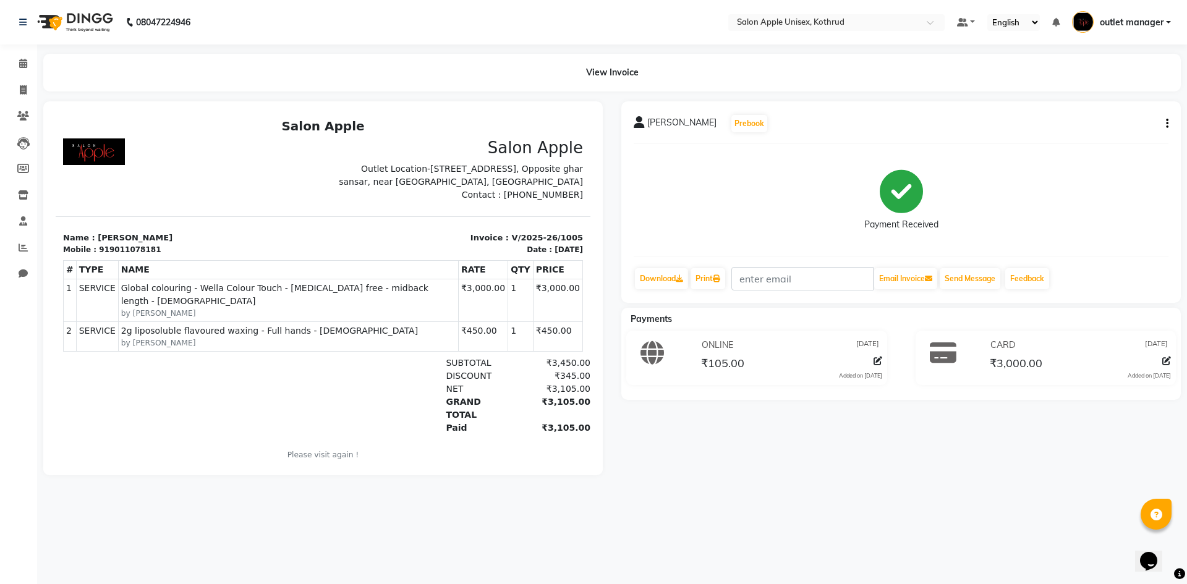
click at [1163, 124] on button "button" at bounding box center [1164, 123] width 7 height 13
click at [1112, 133] on div "Edit Item Staff" at bounding box center [1105, 131] width 85 height 15
select select
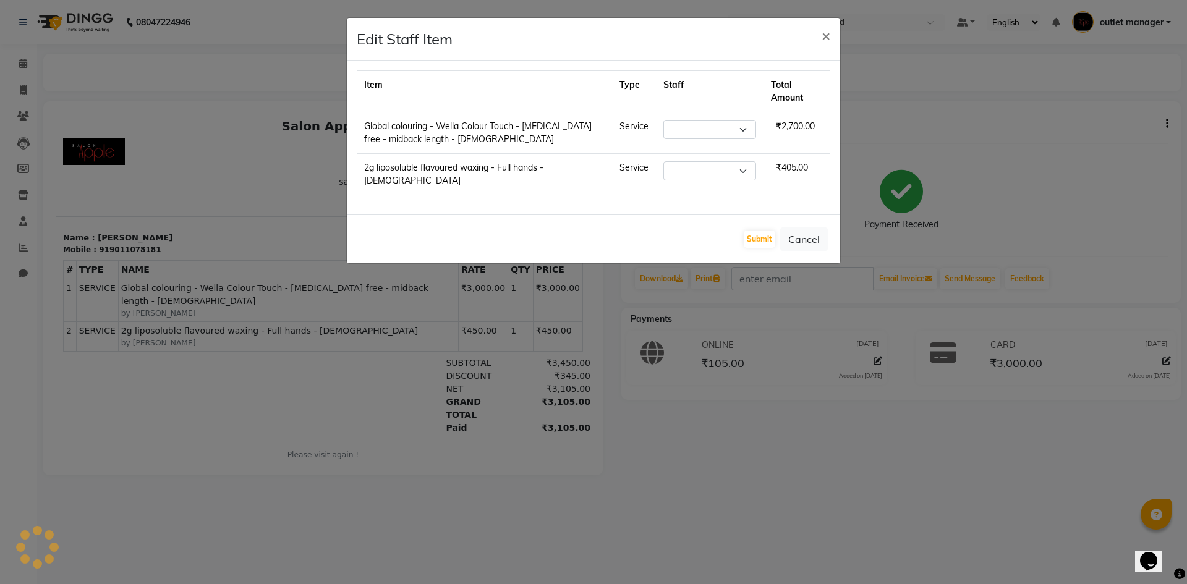
select select "83558"
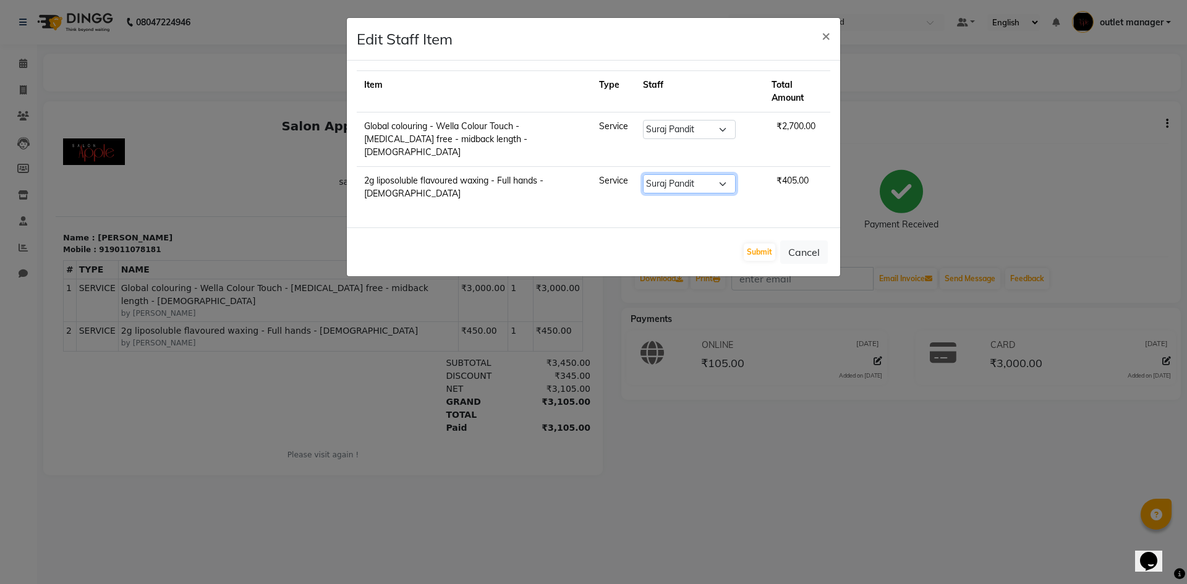
click at [708, 174] on select "Select Apurva Prashant rayrikar Onkar Thorat outlet manager Saniya Shaikh Shrut…" at bounding box center [689, 183] width 93 height 19
select select "11064"
click at [651, 174] on select "Select Apurva Prashant rayrikar Onkar Thorat outlet manager Saniya Shaikh Shrut…" at bounding box center [689, 183] width 93 height 19
click at [758, 244] on button "Submit" at bounding box center [760, 252] width 32 height 17
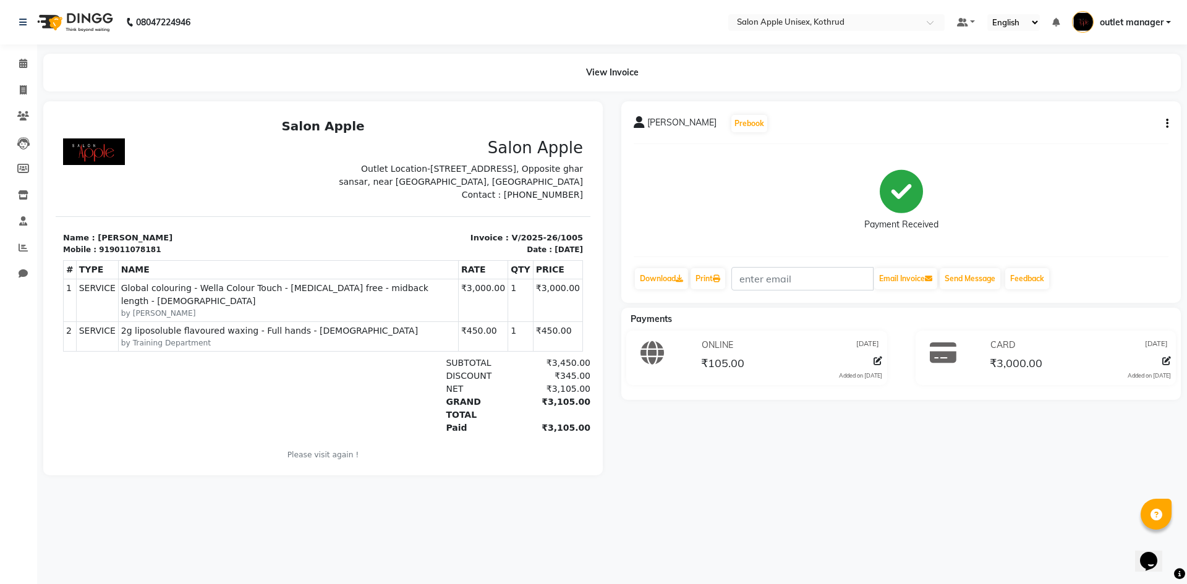
click at [206, 363] on div at bounding box center [149, 396] width 173 height 78
click at [21, 92] on icon at bounding box center [23, 89] width 7 height 9
select select "service"
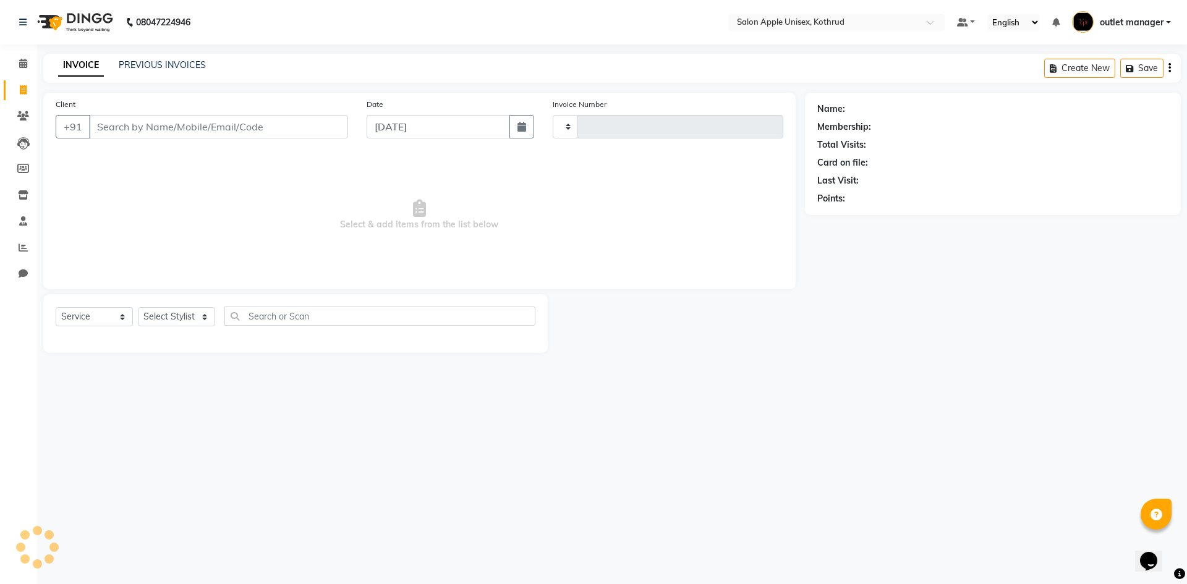
type input "1006"
select select "139"
click at [19, 65] on icon at bounding box center [23, 63] width 8 height 9
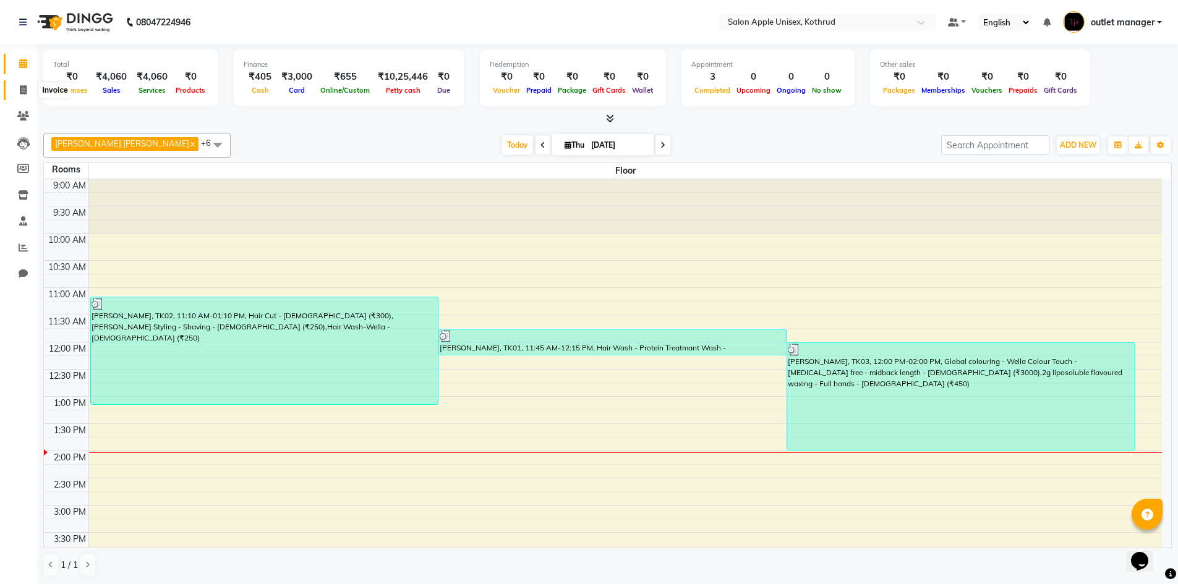
click at [20, 88] on icon at bounding box center [23, 89] width 7 height 9
select select "service"
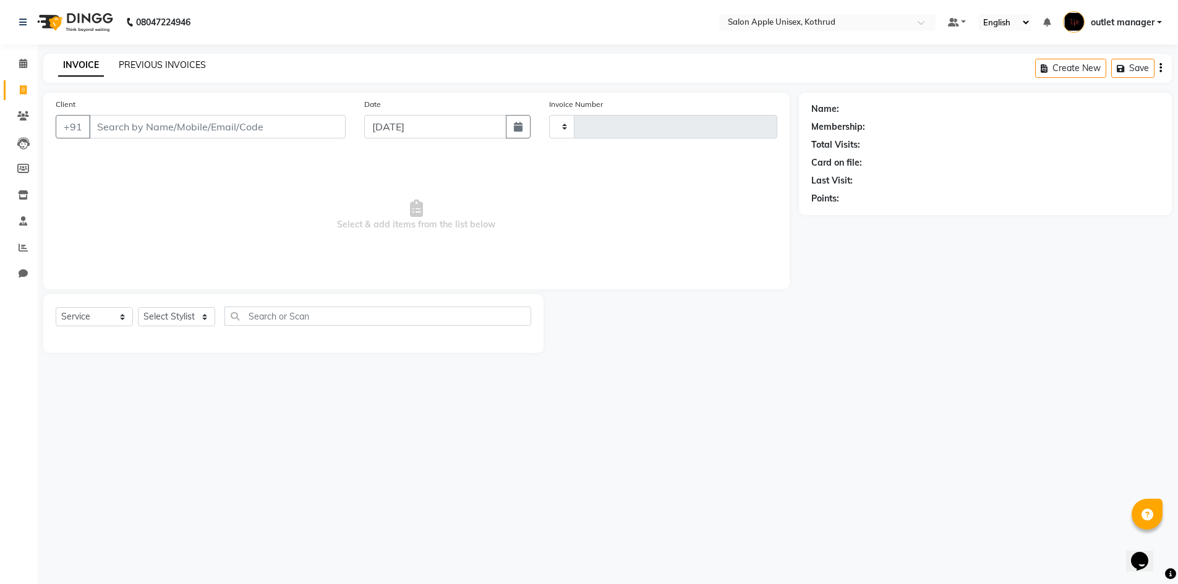
type input "1006"
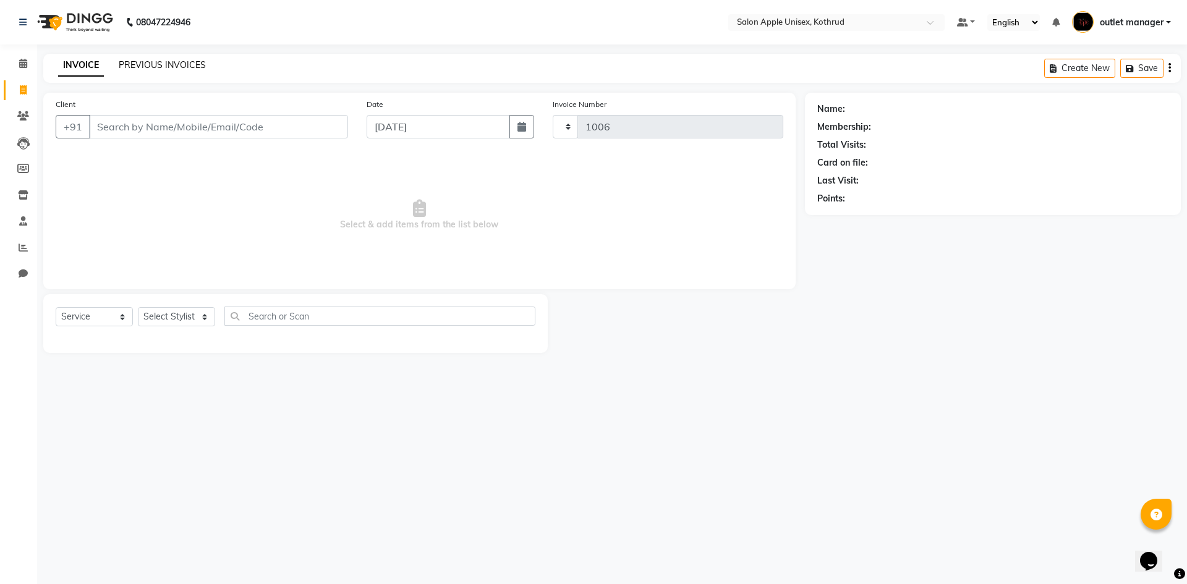
select select "139"
click at [166, 67] on link "PREVIOUS INVOICES" at bounding box center [162, 64] width 87 height 11
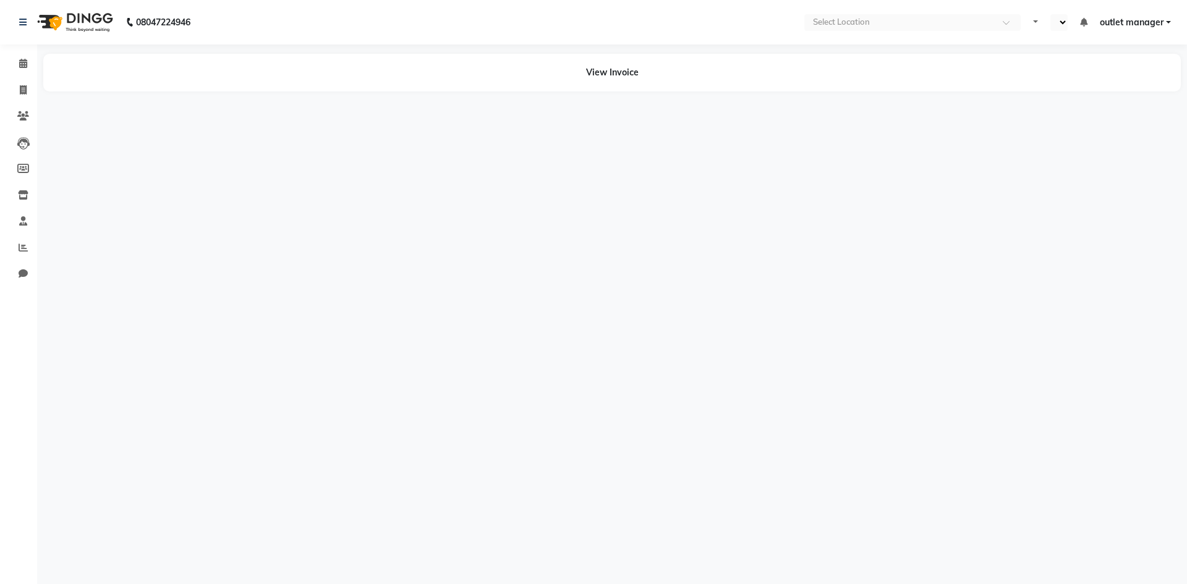
select select "en"
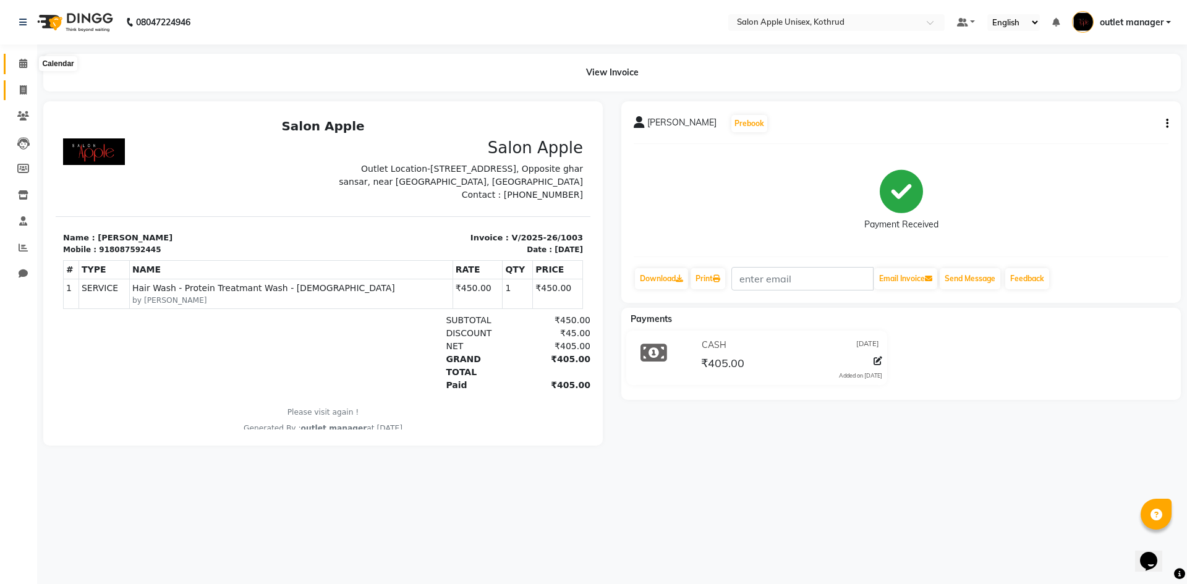
drag, startPoint x: 21, startPoint y: 63, endPoint x: 27, endPoint y: 85, distance: 22.3
click at [21, 63] on icon at bounding box center [23, 63] width 8 height 9
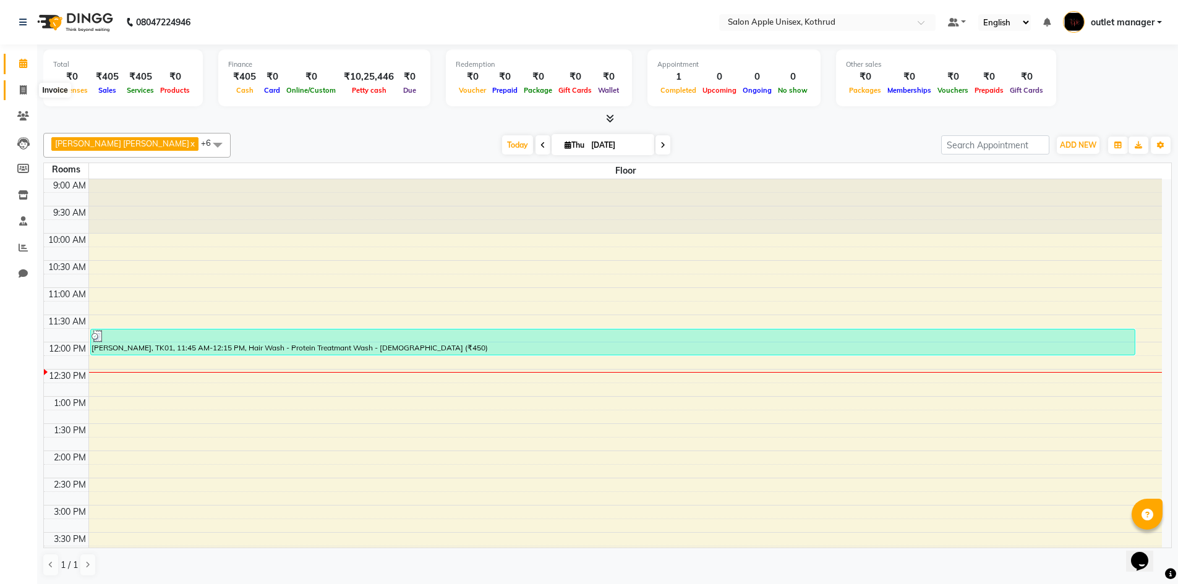
click at [27, 95] on span at bounding box center [23, 90] width 22 height 14
select select "139"
select select "service"
